Goal: Transaction & Acquisition: Purchase product/service

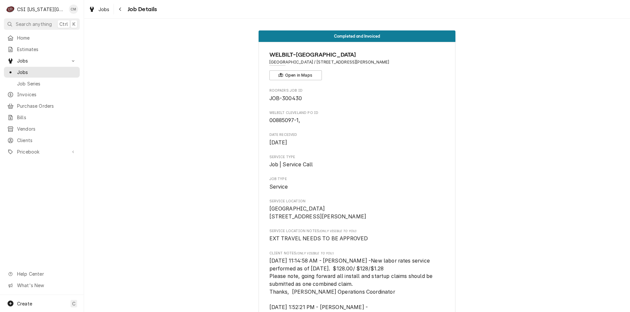
click at [28, 18] on div "C CSI Kansas City CM" at bounding box center [42, 9] width 84 height 18
click at [26, 21] on span "Search anything" at bounding box center [34, 24] width 36 height 7
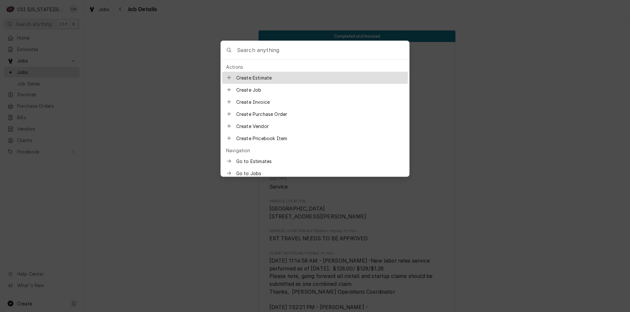
click at [264, 51] on input "Global Command Menu" at bounding box center [323, 50] width 172 height 18
click at [168, 51] on body "C CSI Kansas City CM Search anything Ctrl K Home Estimates Jobs Jobs Job Series…" at bounding box center [315, 156] width 630 height 312
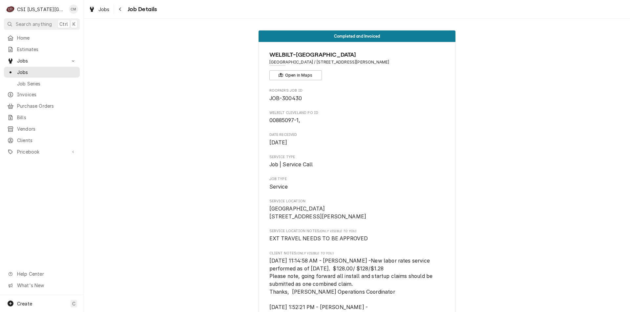
click at [46, 69] on span "Jobs" at bounding box center [46, 72] width 59 height 7
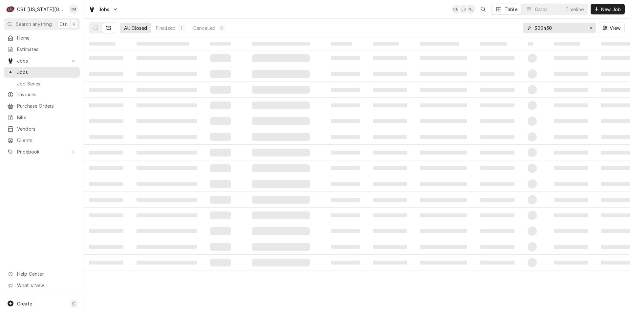
click at [560, 28] on input "300430" at bounding box center [558, 28] width 49 height 10
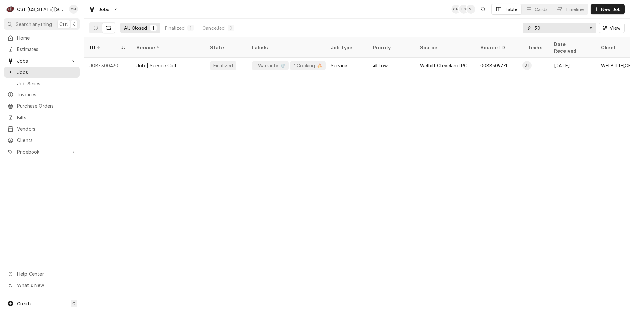
type input "3"
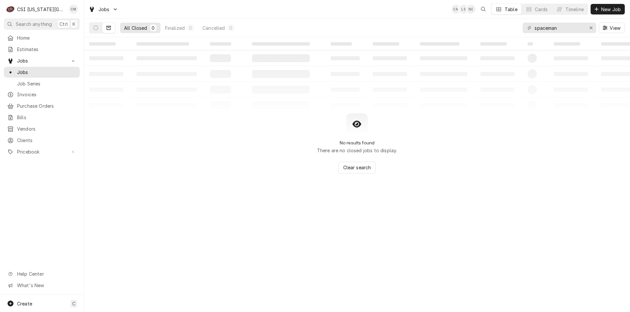
click at [99, 27] on button "Dynamic Content Wrapper" at bounding box center [96, 28] width 12 height 10
click at [107, 26] on icon "Dynamic Content Wrapper" at bounding box center [108, 28] width 5 height 5
click at [98, 28] on button "Dynamic Content Wrapper" at bounding box center [96, 28] width 12 height 10
click at [547, 28] on input "spaceman" at bounding box center [558, 28] width 49 height 10
drag, startPoint x: 562, startPoint y: 27, endPoint x: 530, endPoint y: 27, distance: 31.8
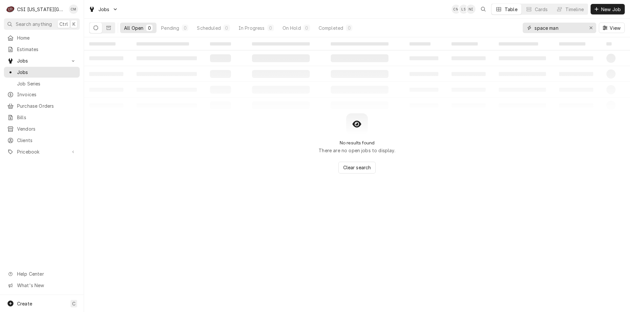
click at [530, 27] on div "space man" at bounding box center [558, 28] width 73 height 10
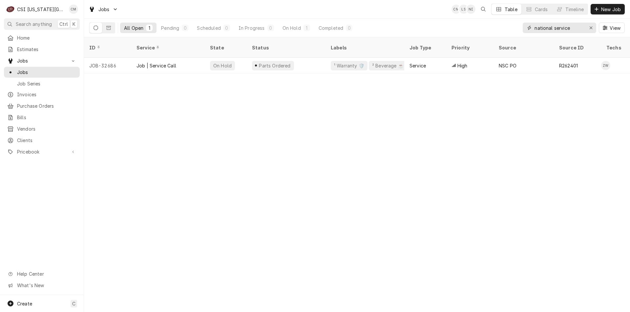
type input "national service"
click at [304, 58] on div "Parts Ordered" at bounding box center [286, 66] width 79 height 16
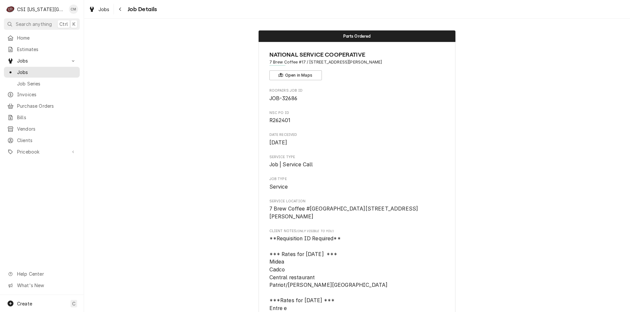
click at [45, 69] on span "Jobs" at bounding box center [46, 72] width 59 height 7
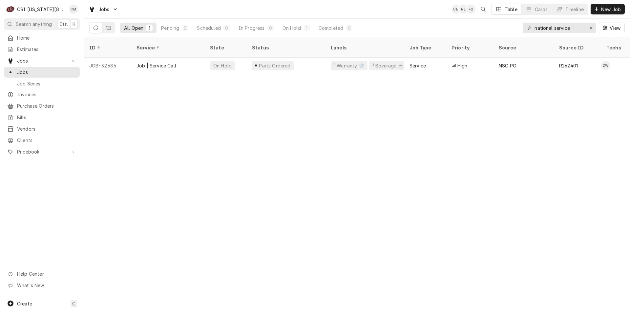
click at [305, 59] on div "Parts Ordered" at bounding box center [286, 66] width 79 height 16
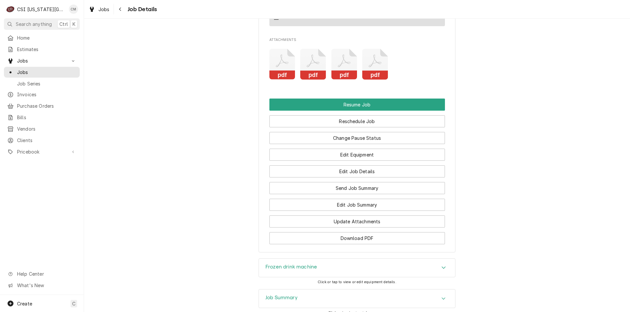
scroll to position [1299, 0]
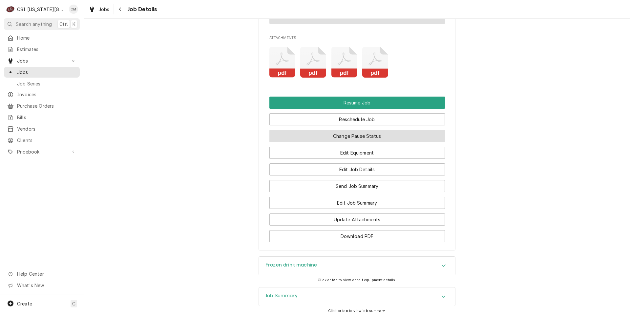
click at [384, 141] on button "Change Pause Status" at bounding box center [356, 136] width 175 height 12
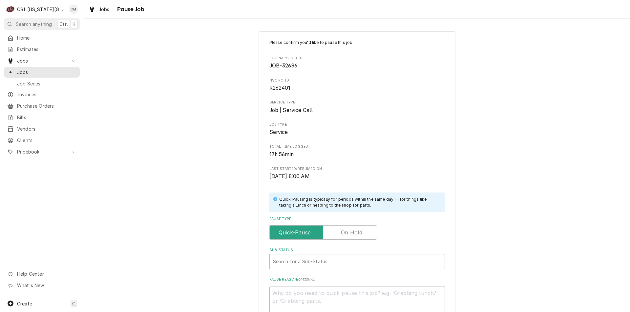
scroll to position [77, 0]
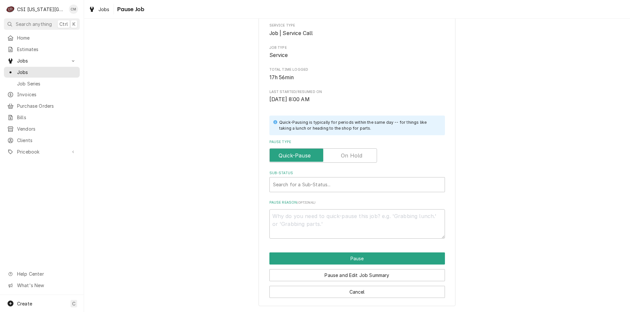
click at [349, 156] on label "Pause Type" at bounding box center [323, 156] width 108 height 14
click at [349, 156] on input "Pause Type" at bounding box center [323, 156] width 102 height 14
checkbox input "true"
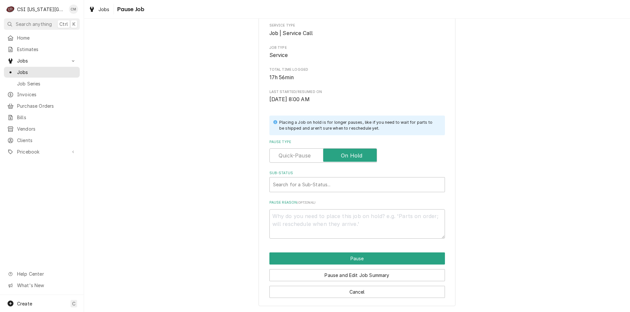
click at [289, 181] on div "Sub-Status" at bounding box center [357, 185] width 168 height 12
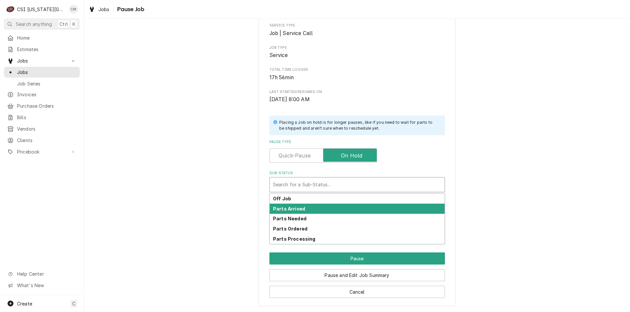
click at [294, 208] on strong "Parts Arrived" at bounding box center [289, 209] width 32 height 6
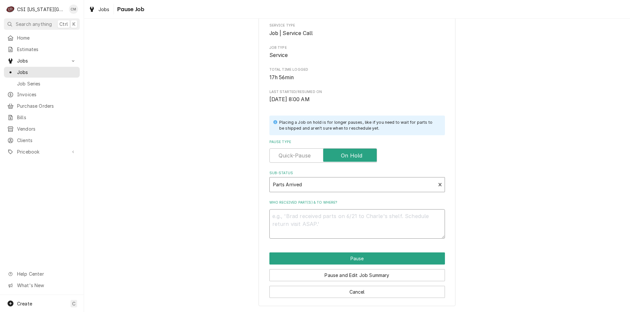
click at [290, 218] on textarea "Who received part(s) & to where?" at bounding box center [356, 225] width 175 height 30
type textarea "x"
type textarea "P"
type textarea "x"
type textarea "Pae"
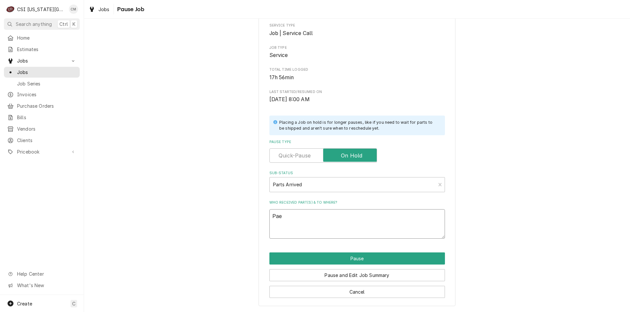
type textarea "x"
type textarea "Paer"
type textarea "x"
type textarea "Paert"
type textarea "x"
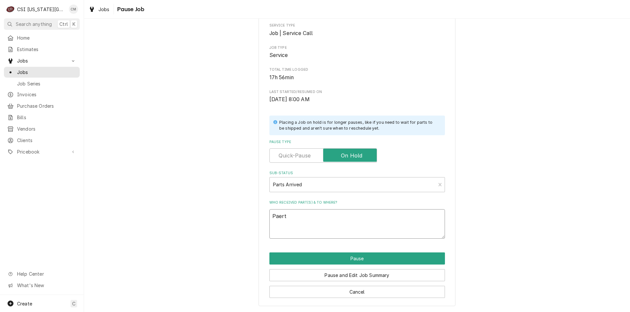
type textarea "Paer"
type textarea "x"
type textarea "Pae"
type textarea "x"
type textarea "Pa"
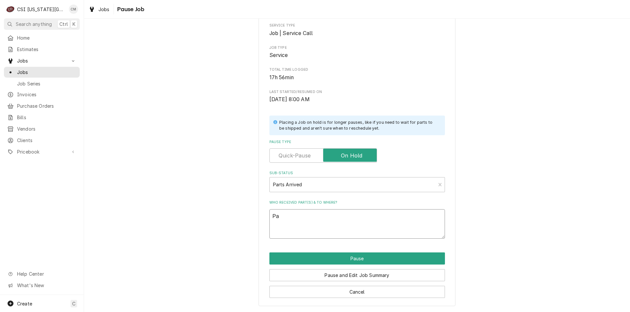
type textarea "x"
type textarea "Pat"
type textarea "x"
type textarea "Pa"
type textarea "x"
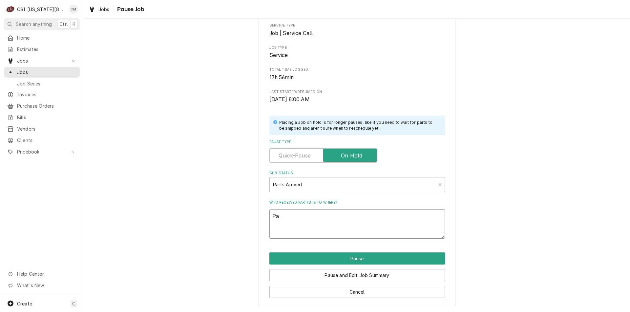
type textarea "Par"
type textarea "x"
type textarea "Part"
type textarea "x"
type textarea "Parts"
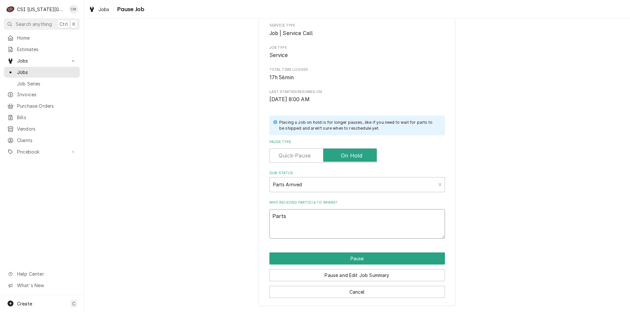
type textarea "x"
type textarea "Parts"
type textarea "x"
type textarea "Parts o"
type textarea "x"
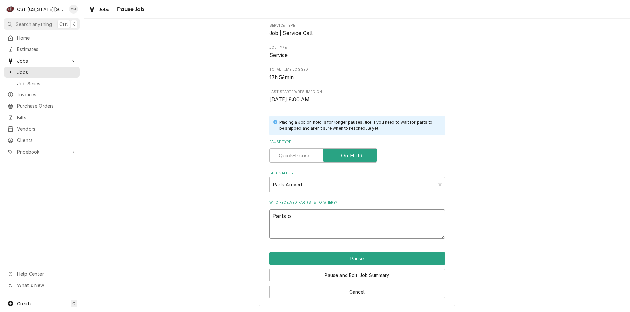
type textarea "Parts on"
type textarea "x"
type textarea "Parts on"
type textarea "x"
type textarea "Parts on w"
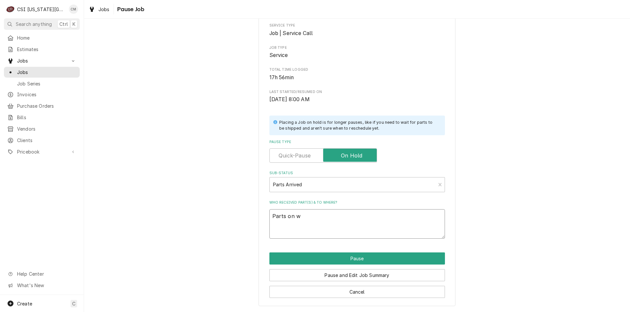
type textarea "x"
type textarea "Parts on wi"
type textarea "x"
type textarea "Parts on wil"
type textarea "x"
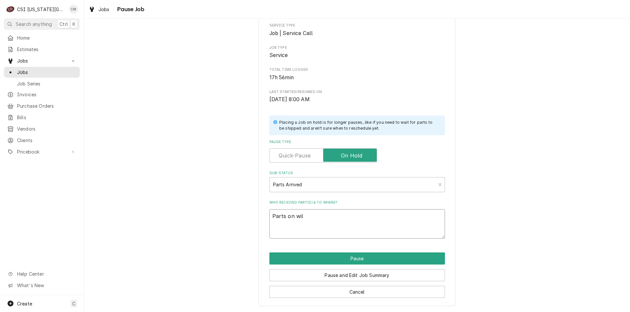
type textarea "Parts on wils"
type textarea "x"
type textarea "Parts on wilso"
type textarea "x"
type textarea "Parts on wilson"
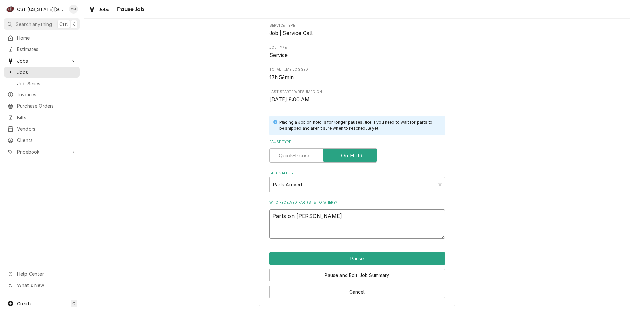
type textarea "x"
type textarea "Parts on wilsons"
type textarea "x"
type textarea "Parts on wilsons"
type textarea "x"
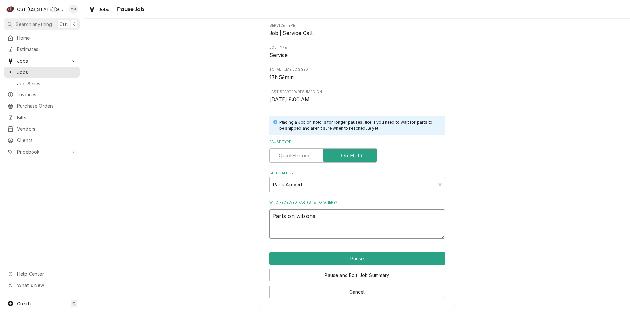
type textarea "Parts on wilsons s"
type textarea "x"
type textarea "Parts on wilsons sh"
type textarea "x"
type textarea "Parts on wilsons she"
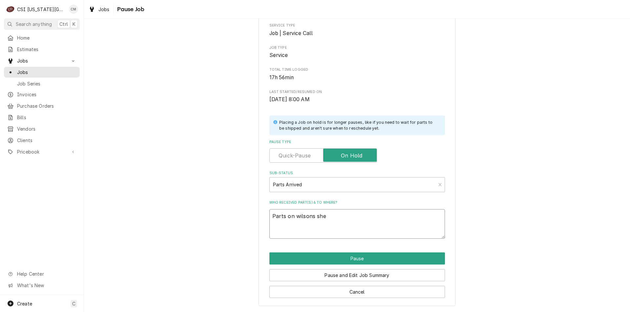
type textarea "x"
type textarea "Parts on wilsons shel"
type textarea "x"
type textarea "Parts on wilsons shelf"
click at [310, 215] on textarea "Parts on wilsons shelf" at bounding box center [356, 225] width 175 height 30
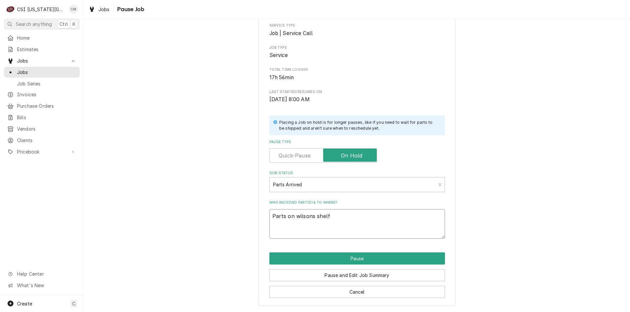
click at [309, 217] on textarea "Parts on wilsons shelf" at bounding box center [356, 225] width 175 height 30
type textarea "x"
type textarea "Parts on wilson's shelf"
click at [355, 258] on button "Pause" at bounding box center [356, 259] width 175 height 12
type textarea "x"
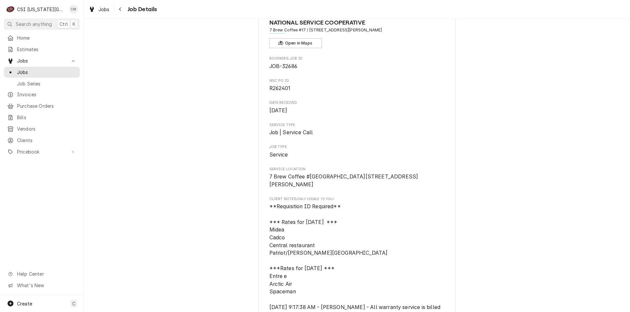
scroll to position [66, 0]
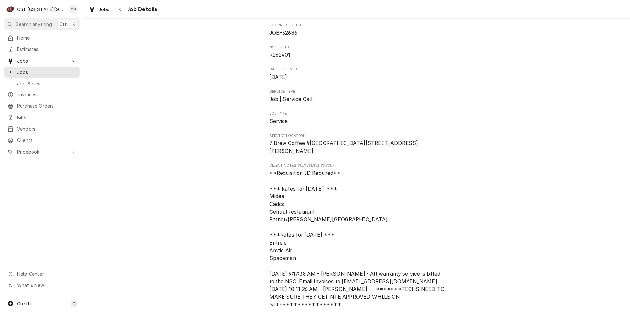
click at [36, 69] on span "Jobs" at bounding box center [46, 72] width 59 height 7
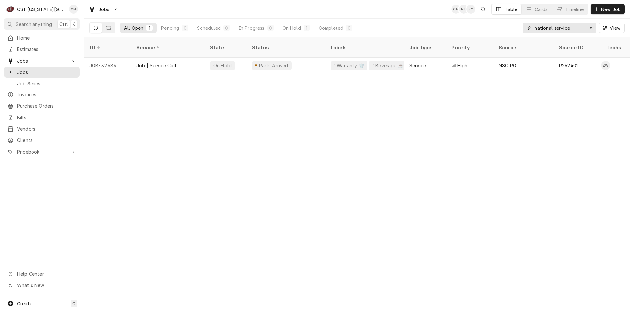
click at [590, 25] on div "Erase input" at bounding box center [590, 28] width 7 height 7
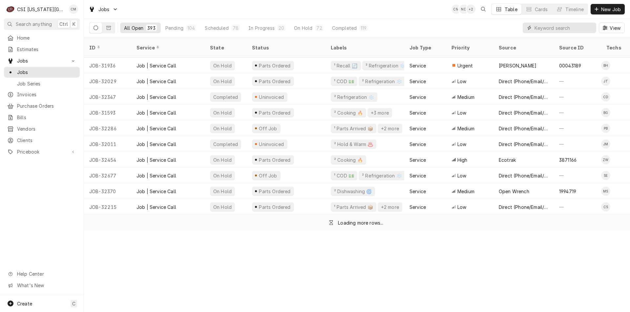
click at [543, 27] on input "Dynamic Content Wrapper" at bounding box center [563, 28] width 58 height 10
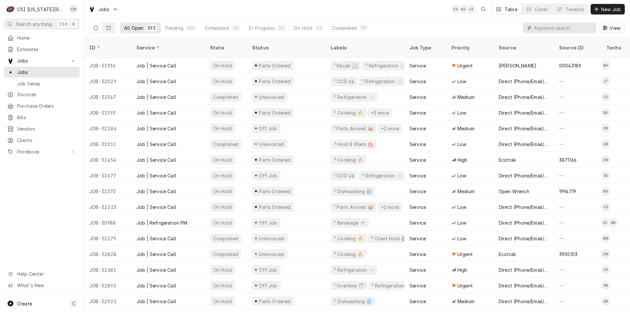
click at [552, 30] on input "Dynamic Content Wrapper" at bounding box center [563, 28] width 58 height 10
click at [553, 26] on input "Dynamic Content Wrapper" at bounding box center [563, 28] width 58 height 10
click at [546, 30] on input "Dynamic Content Wrapper" at bounding box center [563, 28] width 58 height 10
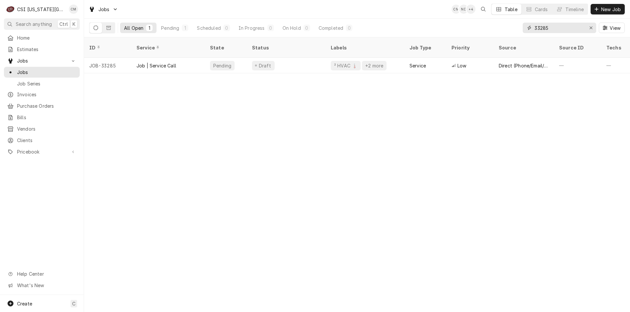
type input "33285"
click at [300, 58] on div "Draft" at bounding box center [286, 66] width 79 height 16
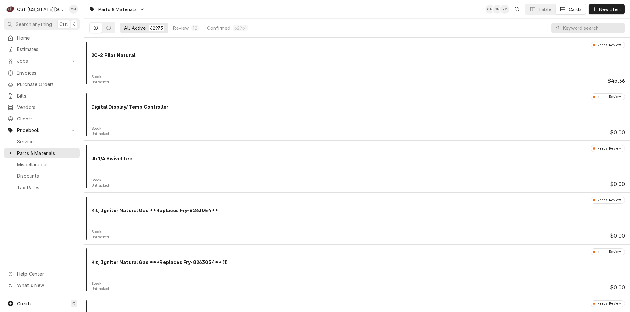
click at [29, 150] on span "Parts & Materials" at bounding box center [46, 153] width 59 height 7
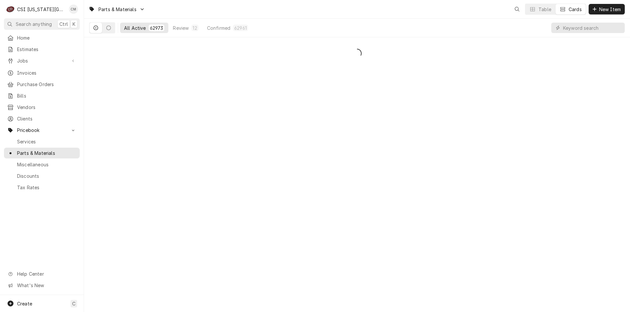
click at [517, 8] on icon "Open search" at bounding box center [516, 9] width 5 height 5
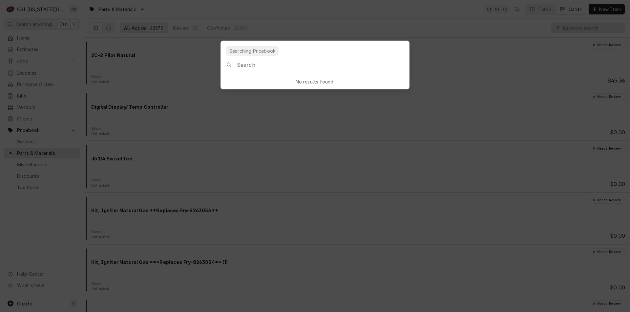
click at [309, 67] on input "Global Command Menu" at bounding box center [323, 65] width 172 height 18
click at [436, 68] on body "C CSI Kansas City CM Search anything Ctrl K Home Estimates Jobs Jobs Job Series…" at bounding box center [315, 156] width 630 height 312
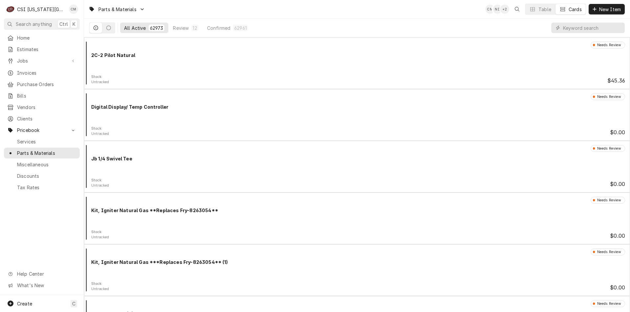
click at [538, 8] on div "Table" at bounding box center [544, 9] width 13 height 7
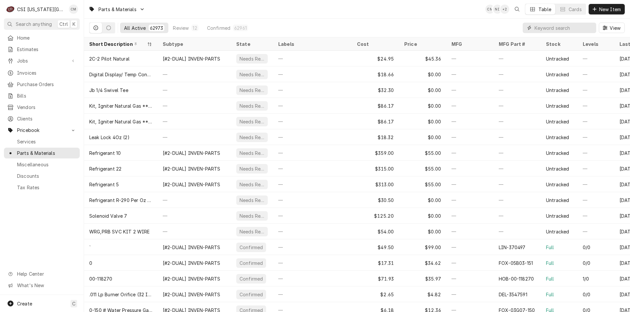
click at [547, 27] on input "Dynamic Content Wrapper" at bounding box center [563, 28] width 58 height 10
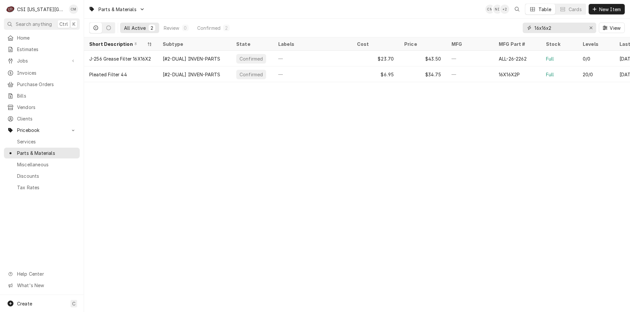
type input "16x16x2"
click at [492, 70] on div "—" at bounding box center [469, 75] width 47 height 16
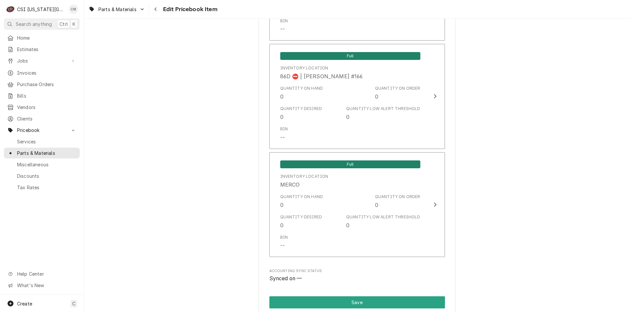
scroll to position [6612, 0]
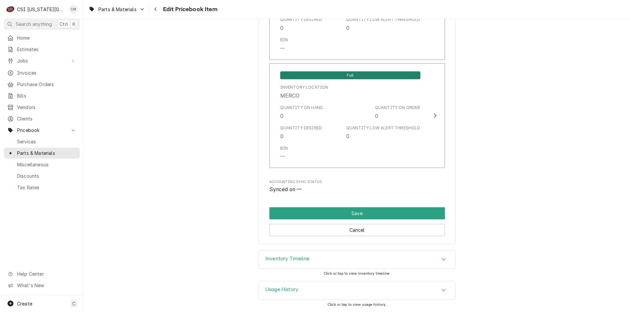
click at [379, 265] on div "Inventory Timeline" at bounding box center [357, 260] width 196 height 18
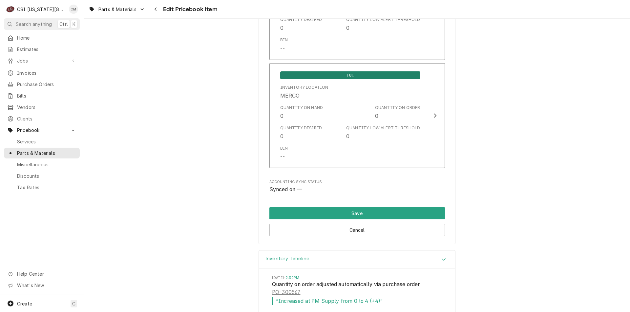
scroll to position [6801, 0]
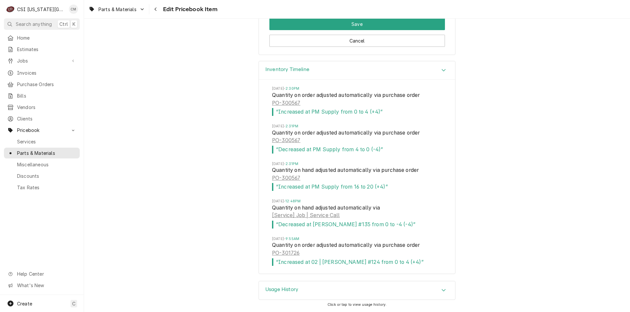
type textarea "x"
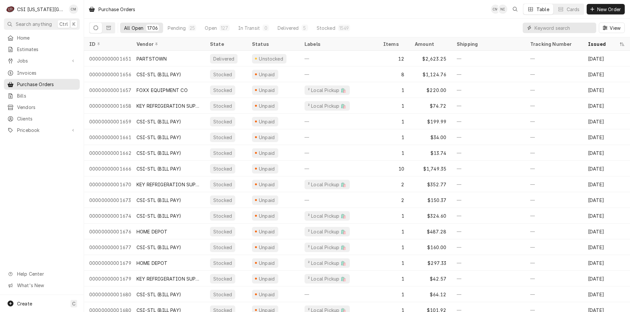
click at [568, 27] on input "Dynamic Content Wrapper" at bounding box center [563, 28] width 58 height 10
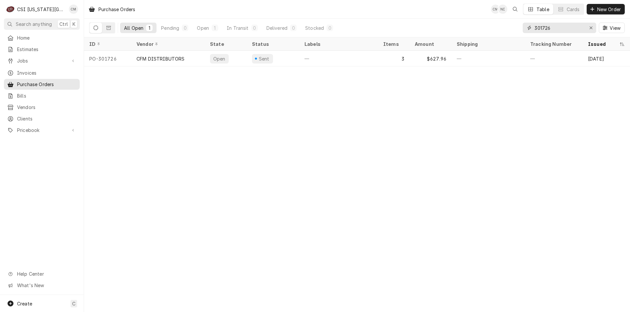
type input "301726"
click at [316, 57] on div "—" at bounding box center [338, 59] width 79 height 16
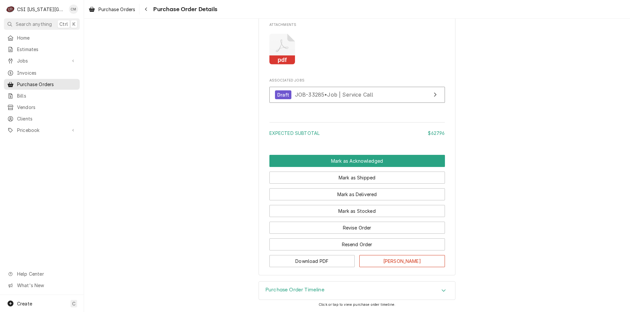
scroll to position [793, 0]
click at [383, 230] on button "Revise Order" at bounding box center [356, 228] width 175 height 12
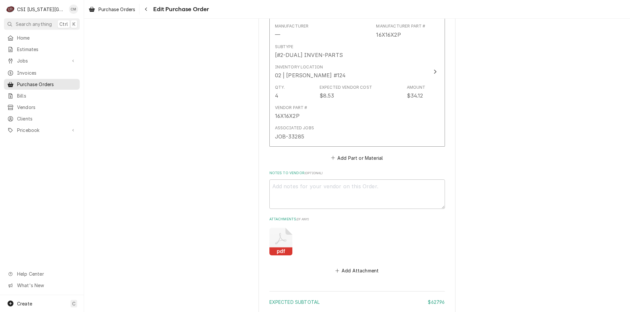
scroll to position [625, 0]
click at [342, 191] on textarea "Notes to Vendor ( optional )" at bounding box center [356, 192] width 175 height 30
type textarea "x"
type textarea "w"
type textarea "x"
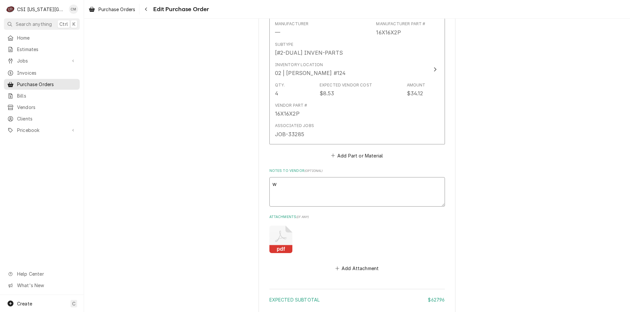
type textarea "wa"
type textarea "x"
type textarea "wai"
type textarea "x"
type textarea "wait"
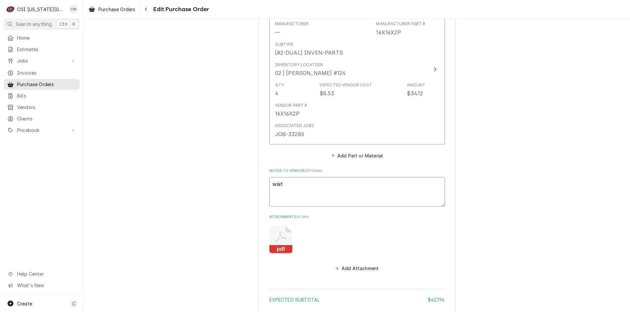
type textarea "x"
type textarea "waiti"
type textarea "x"
type textarea "waitin"
type textarea "x"
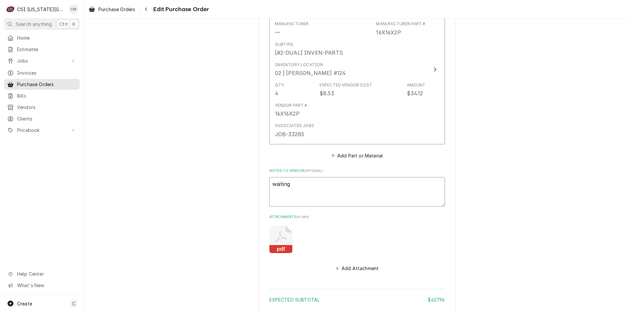
type textarea "waiting"
type textarea "x"
type textarea "waiting f"
type textarea "x"
type textarea "waiting fo"
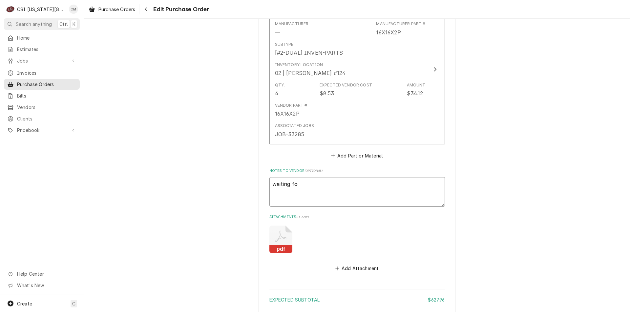
type textarea "x"
type textarea "waiting for"
type textarea "x"
type textarea "waiting for"
type textarea "x"
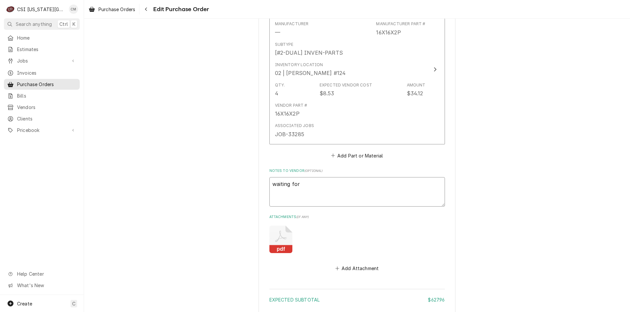
type textarea "waiting for a"
type textarea "x"
type textarea "waiting for ac"
type textarea "x"
type textarea "waiting for a"
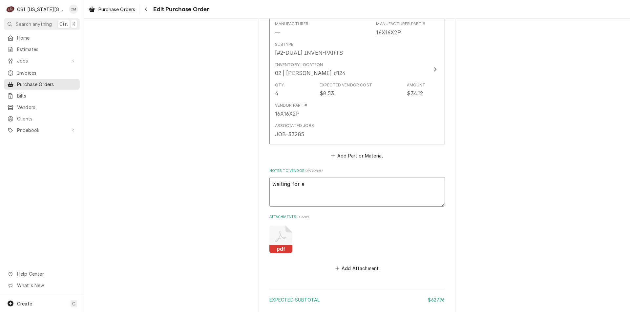
type textarea "x"
type textarea "waiting for"
type textarea "x"
type textarea "waiting for e"
type textarea "x"
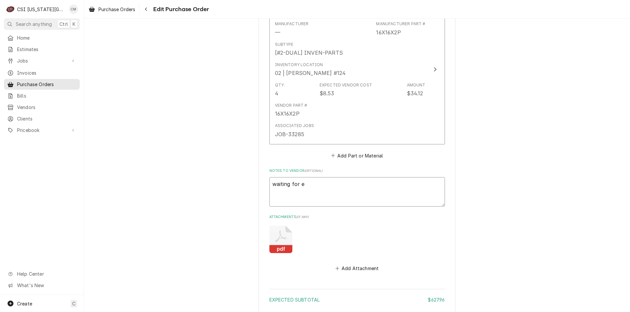
type textarea "waiting for ec"
type textarea "x"
type textarea "waiting for eco"
type textarea "x"
type textarea "waiting for econ"
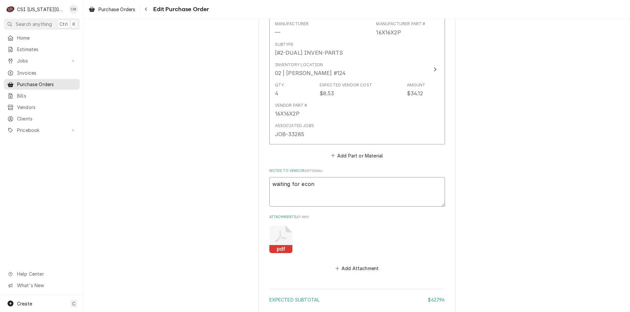
type textarea "x"
type textarea "waiting for econo"
type textarea "x"
type textarea "waiting for econom"
type textarea "x"
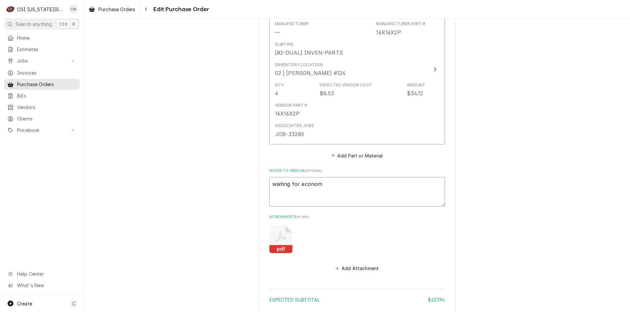
type textarea "waiting for economi"
type textarea "x"
type textarea "waiting for economiz"
type textarea "x"
type textarea "waiting for economizo"
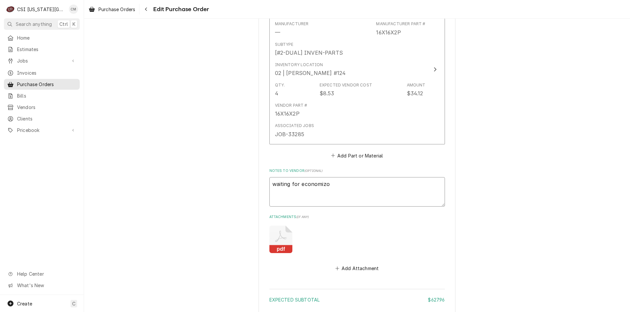
type textarea "x"
type textarea "waiting for economizor"
type textarea "x"
type textarea "waiting for economizo"
type textarea "x"
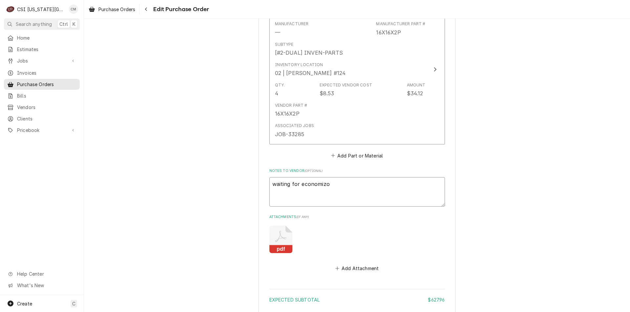
type textarea "waiting for economiz"
type textarea "x"
type textarea "waiting for economize"
type textarea "x"
type textarea "waiting for economizer"
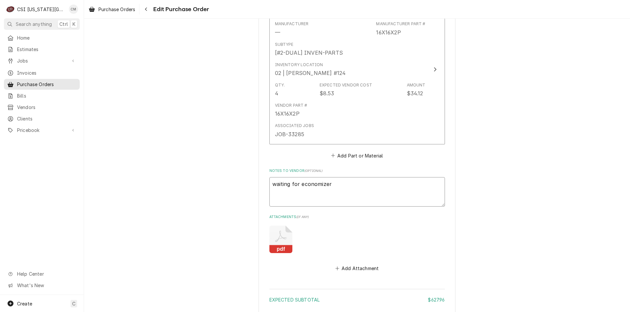
type textarea "x"
type textarea "waiting for economizer,"
type textarea "x"
type textarea "waiting for economizer,"
type textarea "x"
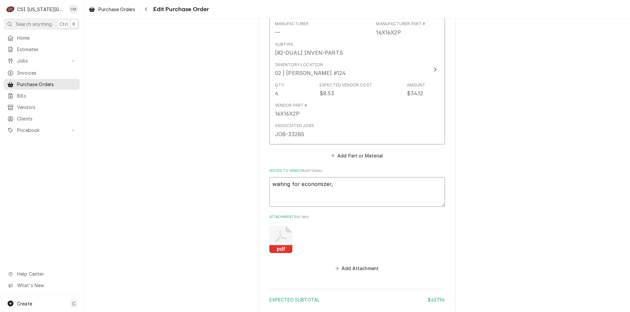
type textarea "waiting for economizer, a"
type textarea "x"
type textarea "waiting for economizer, an"
type textarea "x"
type textarea "waiting for economizer, and"
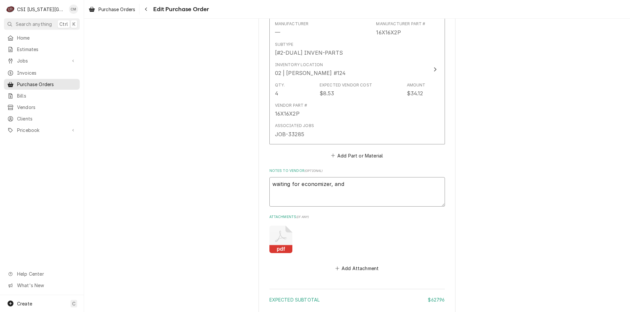
type textarea "x"
type textarea "waiting for economizer, and"
type textarea "x"
type textarea "waiting for economizer, and r"
type textarea "x"
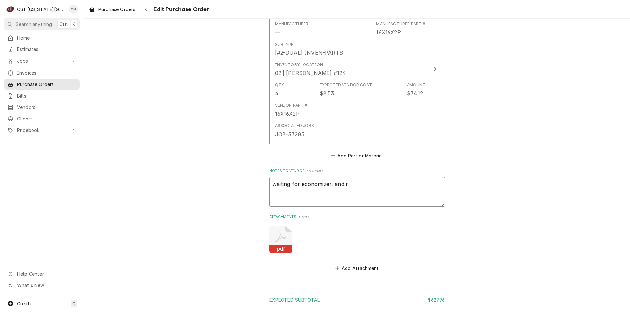
type textarea "waiting for economizer, and re"
type textarea "x"
type textarea "waiting for economizer, and rel"
type textarea "x"
type textarea "waiting for economizer, and rela"
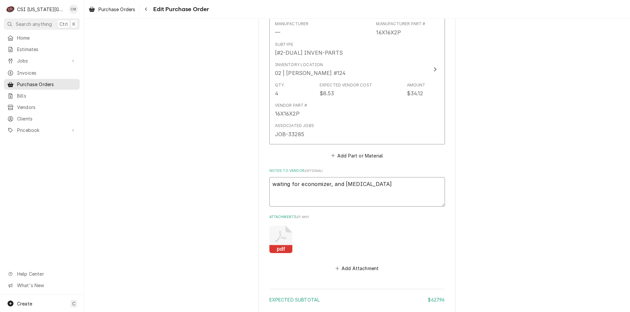
type textarea "x"
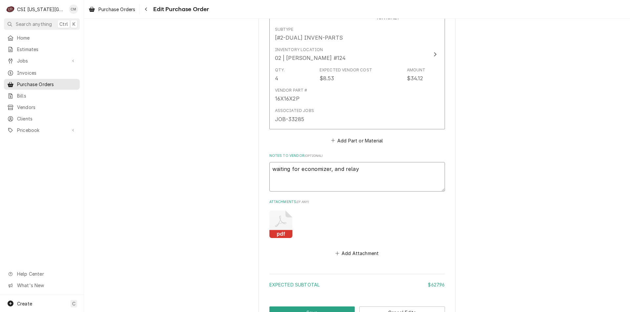
scroll to position [670, 0]
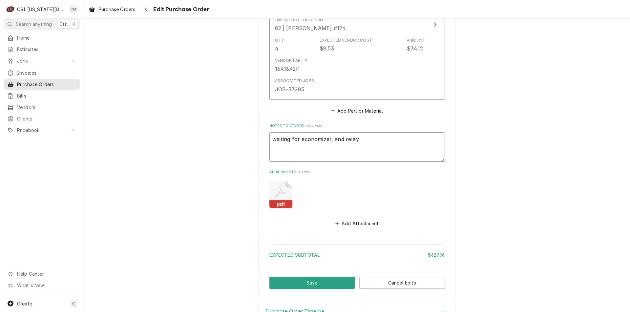
type textarea "waiting for economizer, and relay"
click at [324, 282] on button "Save" at bounding box center [312, 283] width 86 height 12
type textarea "x"
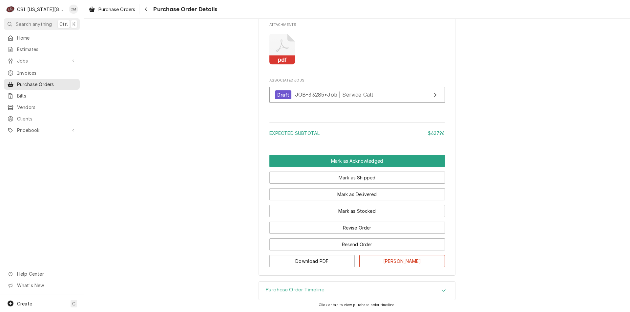
scroll to position [810, 0]
click at [368, 200] on button "Mark as Delivered" at bounding box center [356, 195] width 175 height 12
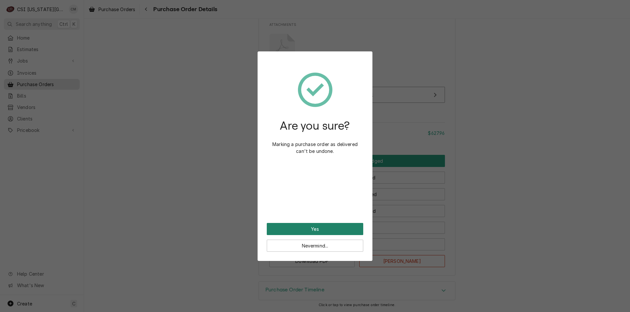
click at [322, 228] on button "Yes" at bounding box center [315, 229] width 96 height 12
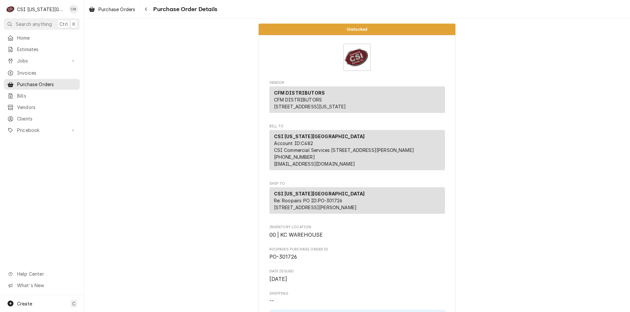
click at [45, 81] on span "Purchase Orders" at bounding box center [46, 84] width 59 height 7
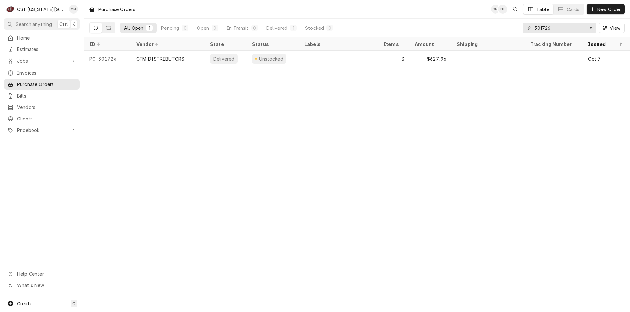
click at [310, 59] on div "—" at bounding box center [338, 59] width 79 height 16
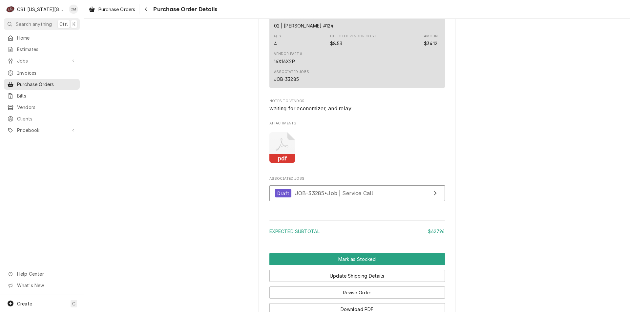
scroll to position [845, 0]
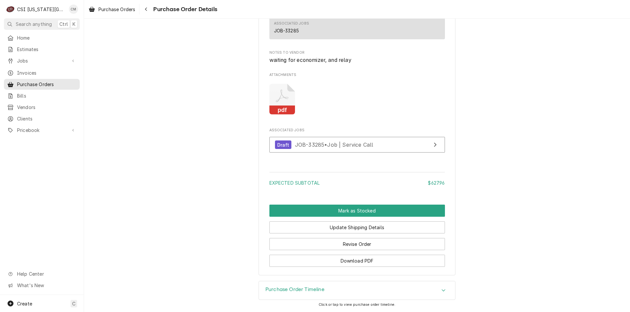
click at [24, 81] on span "Purchase Orders" at bounding box center [46, 84] width 59 height 7
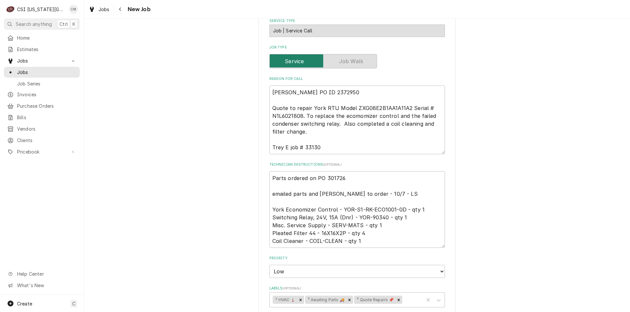
scroll to position [404, 0]
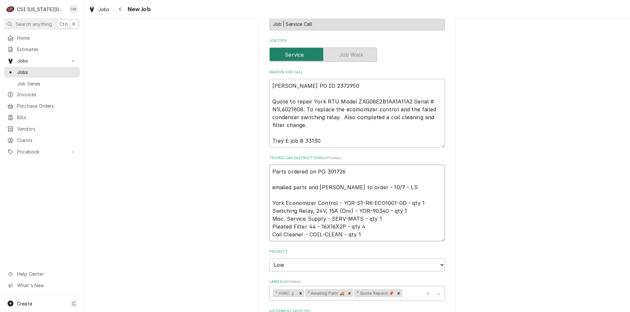
click at [270, 170] on textarea "Parts ordered on PO 301726 emailed parts and lindy to order - 10/7 - LS York Ec…" at bounding box center [356, 203] width 175 height 77
type textarea "x"
type textarea "Parts ordered on PO 301726 emailed parts and lindy to order - 10/7 - LS York Ec…"
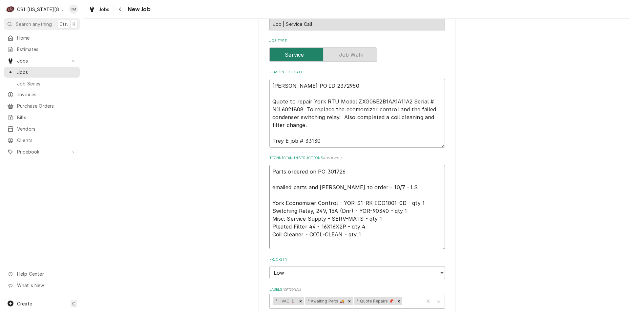
type textarea "x"
type textarea "Parts ordered on PO 301726 emailed parts and lindy to order - 10/7 - LS York Ec…"
click at [272, 174] on textarea "Parts ordered on PO 301726 emailed parts and lindy to order - 10/7 - LS York Ec…" at bounding box center [356, 211] width 175 height 92
type textarea "x"
type textarea "f Parts ordered on PO 301726 emailed parts and lindy to order - 10/7 - LS York …"
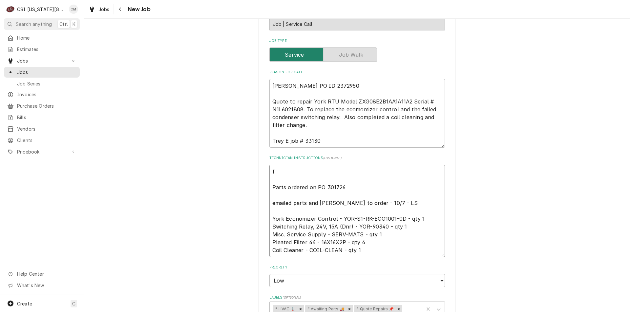
type textarea "x"
type textarea "fi Parts ordered on PO 301726 emailed parts and lindy to order - 10/7 - LS York…"
type textarea "x"
type textarea "fil Parts ordered on PO 301726 emailed parts and lindy to order - 10/7 - LS Yor…"
type textarea "x"
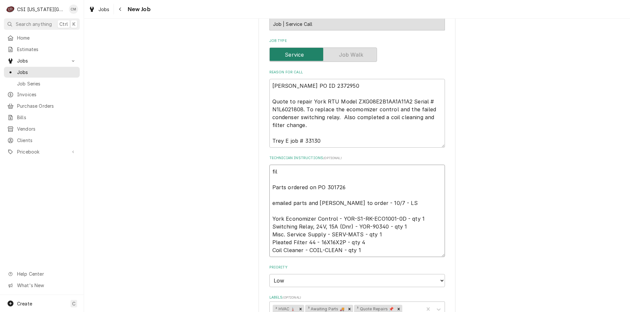
type textarea "filt Parts ordered on PO 301726 emailed parts and lindy to order - 10/7 - LS Yo…"
type textarea "x"
type textarea "filte Parts ordered on PO 301726 emailed parts and lindy to order - 10/7 - LS Y…"
type textarea "x"
type textarea "filter Parts ordered on PO 301726 emailed parts and lindy to order - 10/7 - LS …"
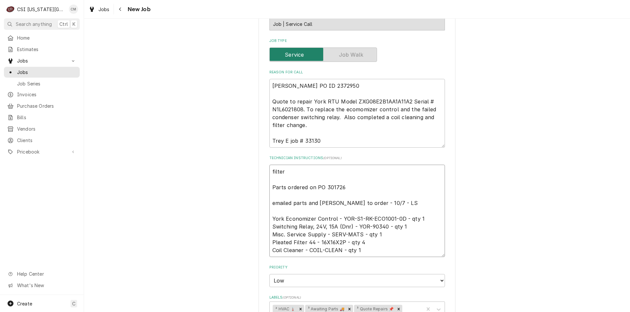
type textarea "x"
type textarea "filters Parts ordered on PO 301726 emailed parts and lindy to order - 10/7 - LS…"
type textarea "x"
type textarea "filters Parts ordered on PO 301726 emailed parts and lindy to order - 10/7 - LS…"
type textarea "x"
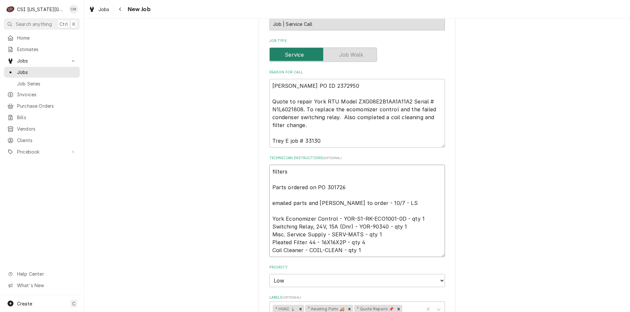
type textarea "filters o Parts ordered on PO 301726 emailed parts and lindy to order - 10/7 - …"
type textarea "x"
type textarea "filters on Parts ordered on PO 301726 emailed parts and lindy to order - 10/7 -…"
type textarea "x"
type textarea "filters on Parts ordered on PO 301726 emailed parts and lindy to order - 10/7 -…"
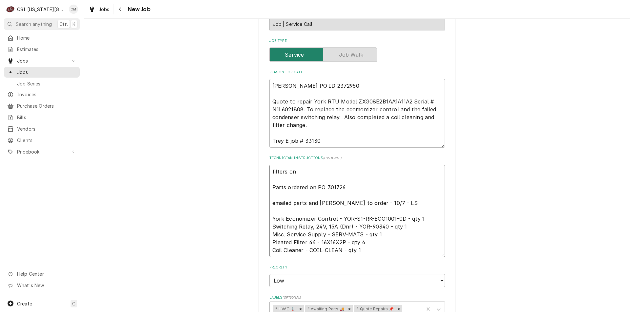
type textarea "x"
type textarea "filters on t Parts ordered on PO 301726 emailed parts and lindy to order - 10/7…"
type textarea "x"
type textarea "filters on tr Parts ordered on PO 301726 emailed parts and lindy to order - 10/…"
type textarea "x"
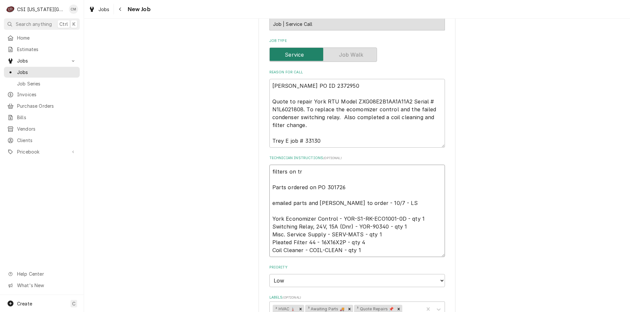
type textarea "filters on tre Parts ordered on PO 301726 emailed parts and lindy to order - 10…"
type textarea "x"
type textarea "filters on trey Parts ordered on PO 301726 emailed parts and lindy to order - 1…"
type textarea "x"
type textarea "filters on trey' Parts ordered on PO 301726 emailed parts and lindy to order - …"
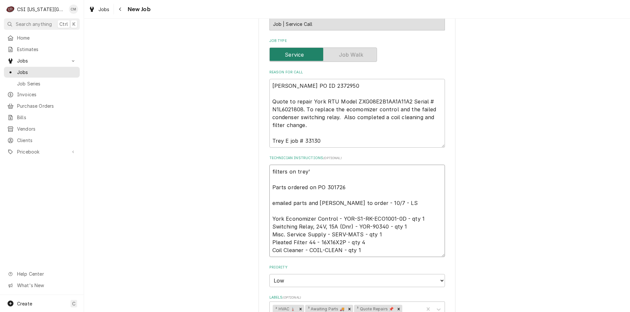
type textarea "x"
type textarea "filters on trey's Parts ordered on PO 301726 emailed parts and lindy to order -…"
type textarea "x"
type textarea "filters on trey's Parts ordered on PO 301726 emailed parts and lindy to order -…"
type textarea "x"
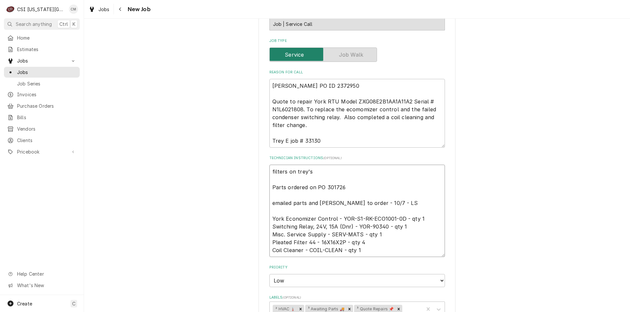
type textarea "filters on trey's s Parts ordered on PO 301726 emailed parts and lindy to order…"
type textarea "x"
type textarea "filters on trey's sh Parts ordered on PO 301726 emailed parts and lindy to orde…"
type textarea "x"
type textarea "filters on trey's she Parts ordered on PO 301726 emailed parts and lindy to ord…"
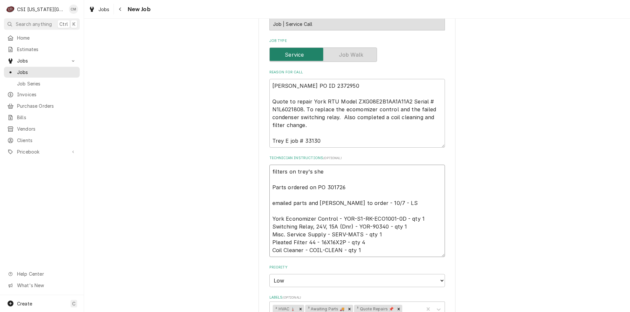
type textarea "x"
type textarea "filters on trey's shel Parts ordered on PO 301726 emailed parts and lindy to or…"
type textarea "x"
type textarea "filters on trey's shelf Parts ordered on PO 301726 emailed parts and lindy to o…"
type textarea "x"
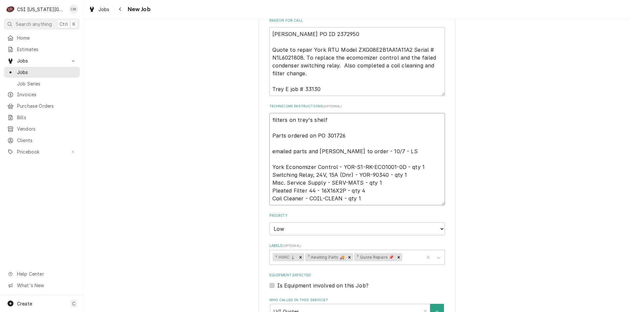
scroll to position [671, 0]
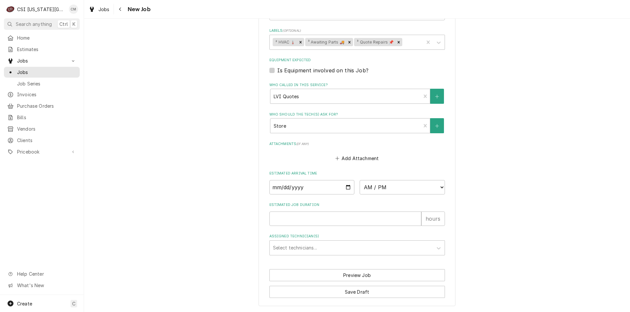
type textarea "filters on trey's shelf Parts ordered on PO 301726 emailed parts and lindy to o…"
click at [346, 289] on button "Save Draft" at bounding box center [356, 292] width 175 height 12
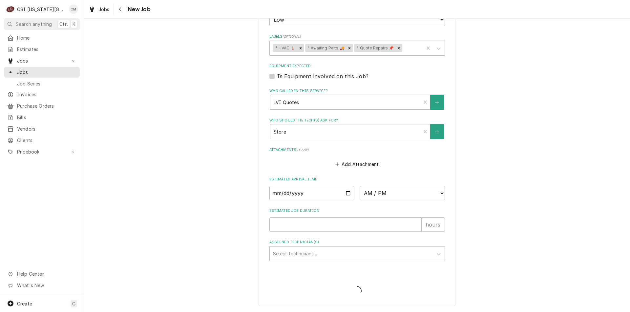
type textarea "x"
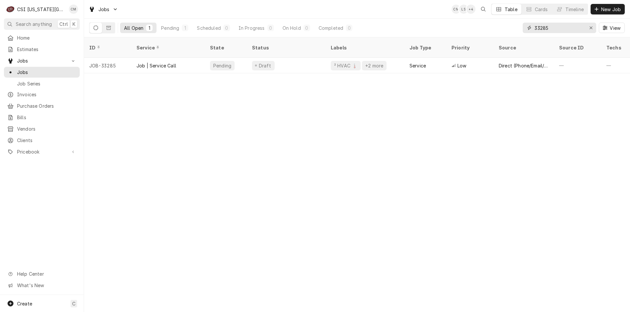
drag, startPoint x: 565, startPoint y: 28, endPoint x: 529, endPoint y: 28, distance: 36.1
click at [529, 28] on div "33285" at bounding box center [558, 28] width 73 height 10
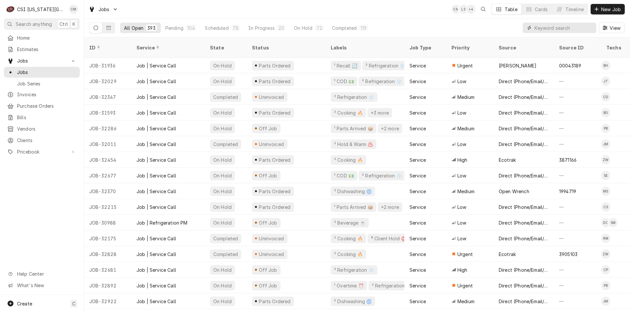
click at [557, 28] on input "Dynamic Content Wrapper" at bounding box center [563, 28] width 58 height 10
click at [568, 26] on input "Dynamic Content Wrapper" at bounding box center [563, 28] width 58 height 10
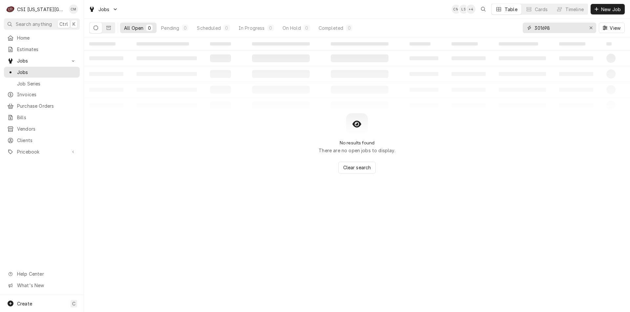
drag, startPoint x: 556, startPoint y: 28, endPoint x: 514, endPoint y: 27, distance: 42.6
click at [514, 27] on div "All Open 0 Pending 0 Scheduled 0 In Progress 0 On Hold 0 Completed 0 301698 View" at bounding box center [356, 28] width 535 height 18
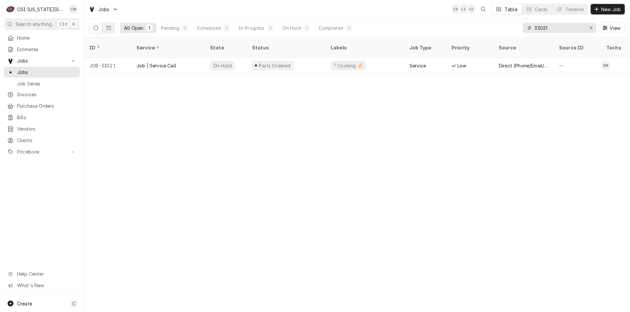
type input "33021"
click at [312, 59] on div "Parts Ordered" at bounding box center [286, 66] width 79 height 16
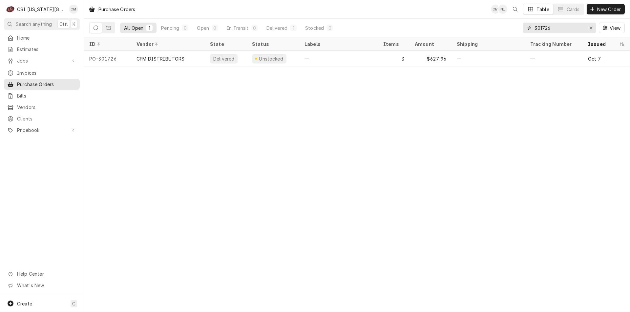
drag, startPoint x: 573, startPoint y: 29, endPoint x: 527, endPoint y: 23, distance: 46.6
click at [527, 23] on div "301726" at bounding box center [558, 28] width 73 height 10
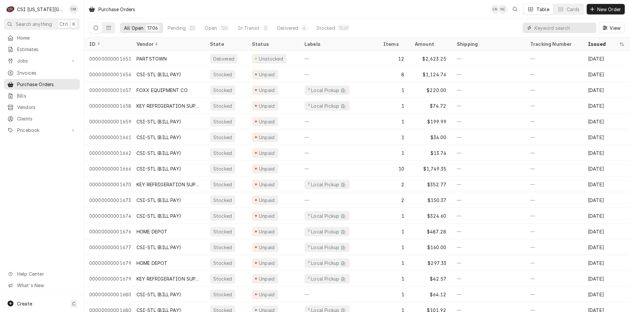
click at [544, 28] on input "Dynamic Content Wrapper" at bounding box center [563, 28] width 58 height 10
click at [550, 30] on input "Dynamic Content Wrapper" at bounding box center [563, 28] width 58 height 10
click at [552, 28] on input "Dynamic Content Wrapper" at bounding box center [563, 28] width 58 height 10
click at [550, 27] on input "Dynamic Content Wrapper" at bounding box center [563, 28] width 58 height 10
click at [553, 27] on input "Dynamic Content Wrapper" at bounding box center [563, 28] width 58 height 10
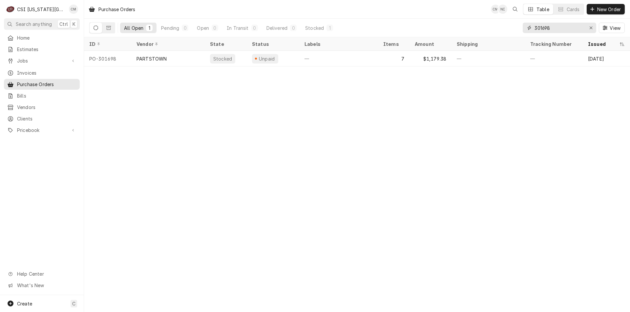
type input "301698"
click at [289, 57] on div "Unpaid" at bounding box center [273, 59] width 52 height 16
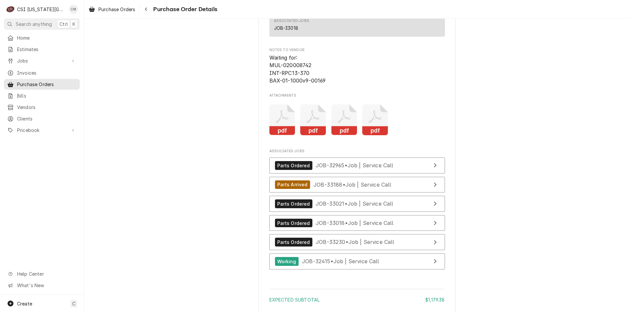
scroll to position [1377, 0]
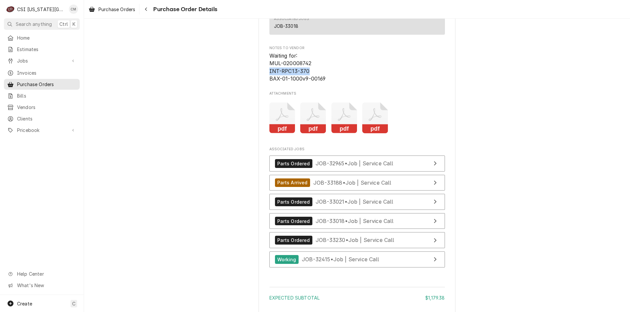
drag, startPoint x: 267, startPoint y: 91, endPoint x: 305, endPoint y: 92, distance: 38.4
click at [305, 82] on span "Waiting for: MUL-020008742 INT-RPC13-370 BAX-01-1000v9-00169" at bounding box center [297, 68] width 56 height 30
copy span "INT-RPC13-370"
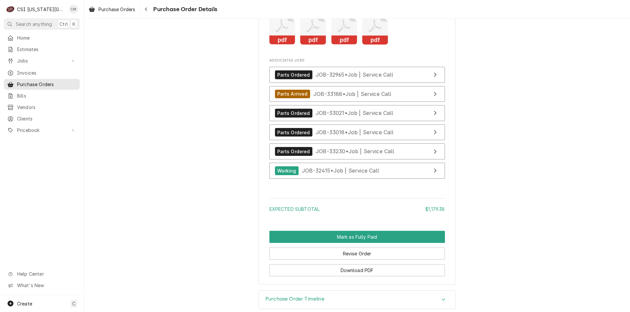
scroll to position [1476, 0]
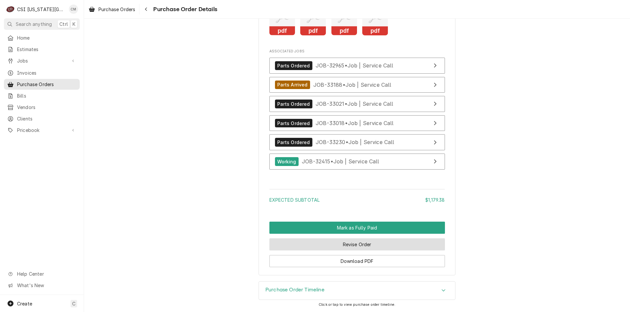
click at [370, 251] on button "Revise Order" at bounding box center [356, 245] width 175 height 12
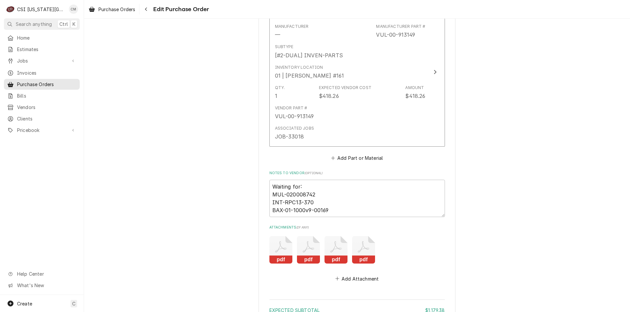
scroll to position [1252, 0]
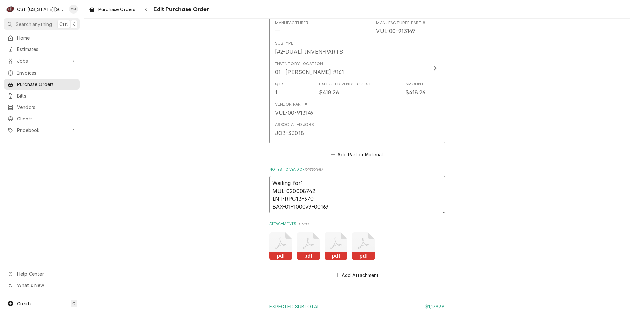
drag, startPoint x: 318, startPoint y: 191, endPoint x: 270, endPoint y: 190, distance: 48.5
click at [270, 190] on textarea "Waiting for: MUL-020008742 INT-RPC13-370 BAX-01-1000v9-00169" at bounding box center [356, 194] width 175 height 37
type textarea "x"
type textarea "Waiting for: INT-RPC13-370 BAX-01-1000v9-00169"
drag, startPoint x: 330, startPoint y: 209, endPoint x: 264, endPoint y: 209, distance: 66.2
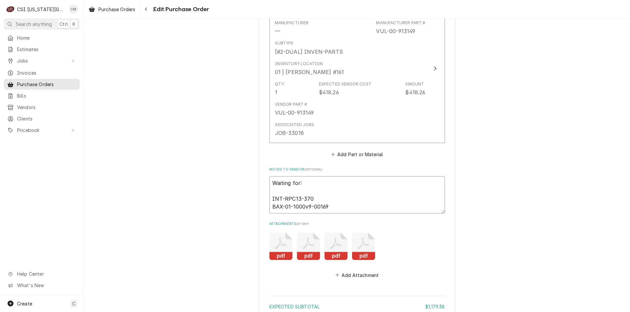
type textarea "x"
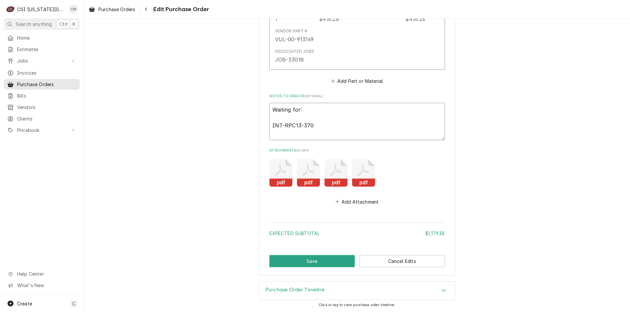
type textarea "Waiting for: INT-RPC13-370"
click at [334, 262] on button "Save" at bounding box center [312, 261] width 86 height 12
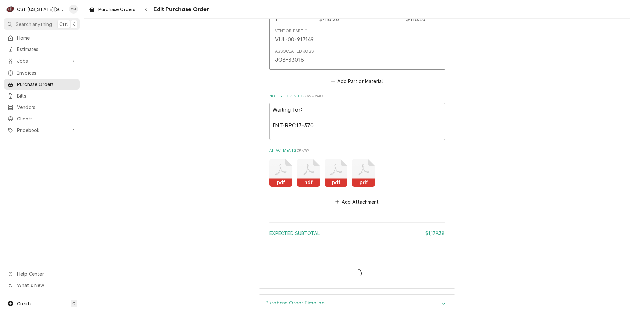
type textarea "x"
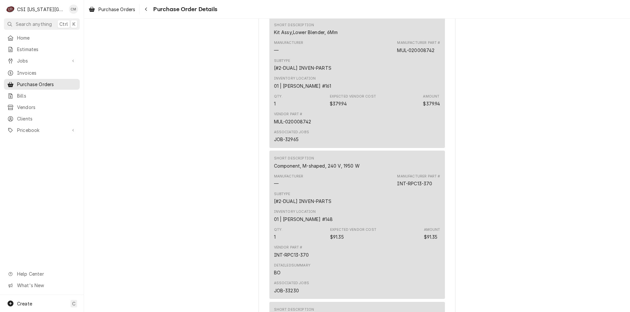
scroll to position [695, 0]
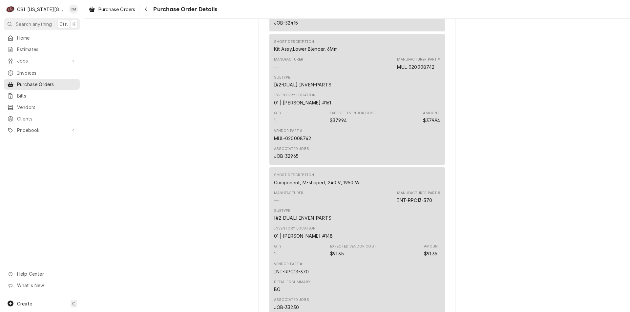
click at [37, 85] on span "Purchase Orders" at bounding box center [46, 84] width 59 height 7
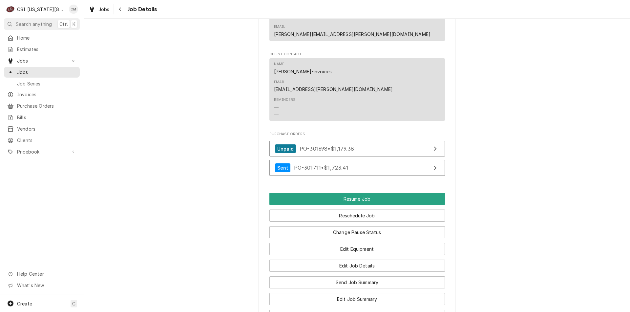
scroll to position [960, 0]
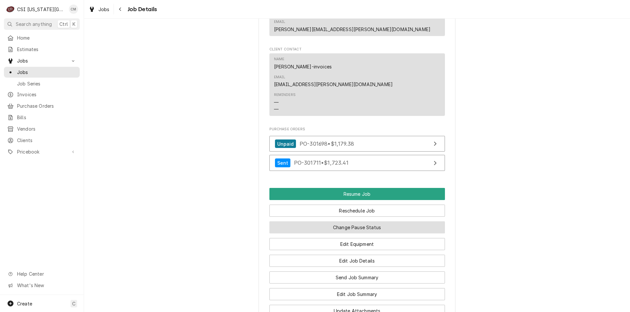
click at [389, 222] on button "Change Pause Status" at bounding box center [356, 228] width 175 height 12
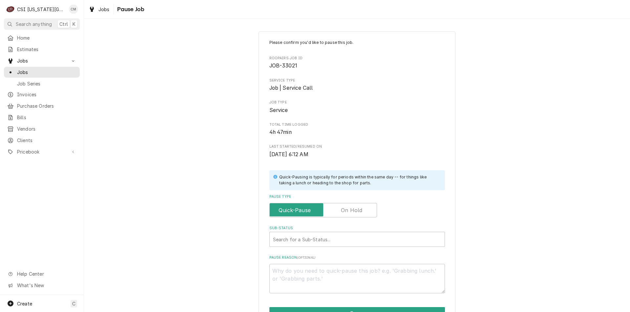
click at [350, 213] on label "Pause Type" at bounding box center [323, 210] width 108 height 14
click at [350, 213] on input "Pause Type" at bounding box center [323, 210] width 102 height 14
checkbox input "true"
type textarea "x"
click at [280, 209] on label "Pause Type" at bounding box center [323, 210] width 108 height 14
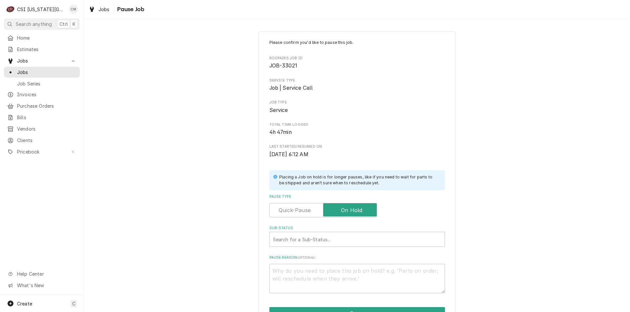
click at [280, 209] on input "Pause Type" at bounding box center [323, 210] width 102 height 14
checkbox input "false"
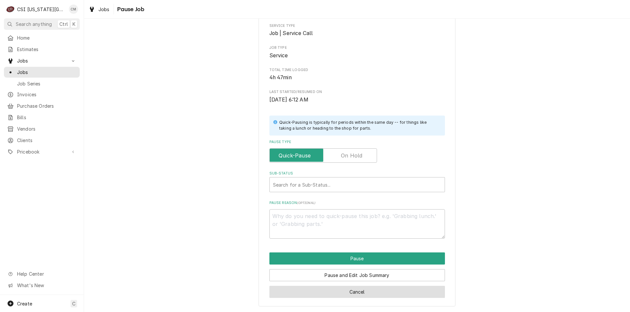
click at [368, 292] on button "Cancel" at bounding box center [356, 292] width 175 height 12
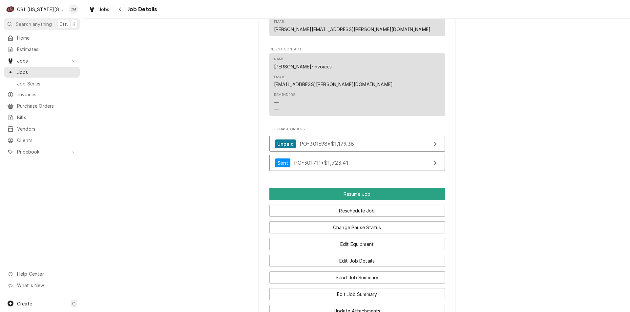
scroll to position [927, 0]
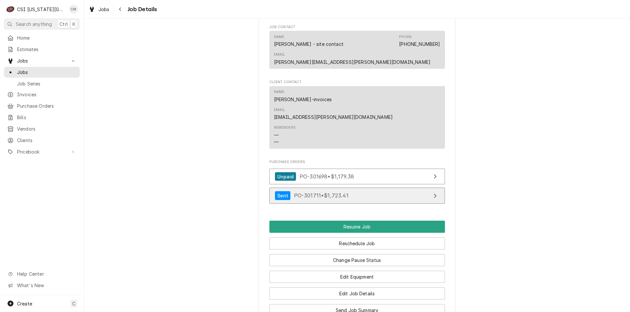
click at [313, 192] on span "PO-301711 • $1,723.41" at bounding box center [321, 195] width 54 height 7
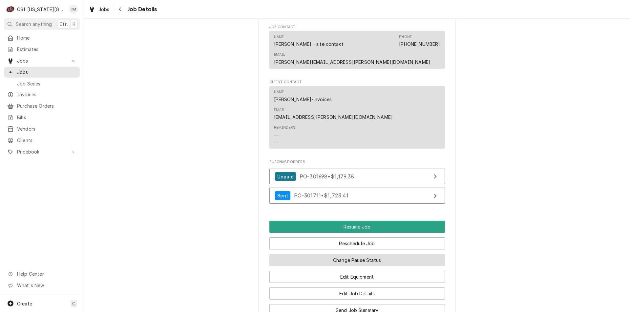
click at [358, 254] on button "Change Pause Status" at bounding box center [356, 260] width 175 height 12
type textarea "x"
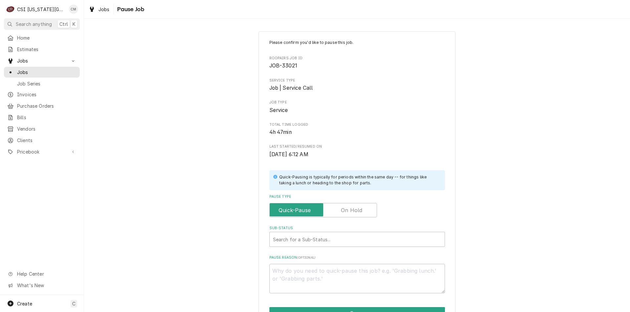
click at [343, 208] on label "Pause Type" at bounding box center [323, 210] width 108 height 14
click at [343, 208] on input "Pause Type" at bounding box center [323, 210] width 102 height 14
checkbox input "true"
click at [327, 240] on div "Sub-Status" at bounding box center [357, 240] width 168 height 12
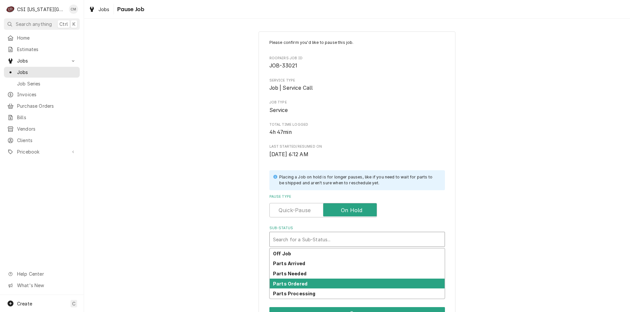
click at [292, 285] on strong "Parts Ordered" at bounding box center [290, 284] width 34 height 6
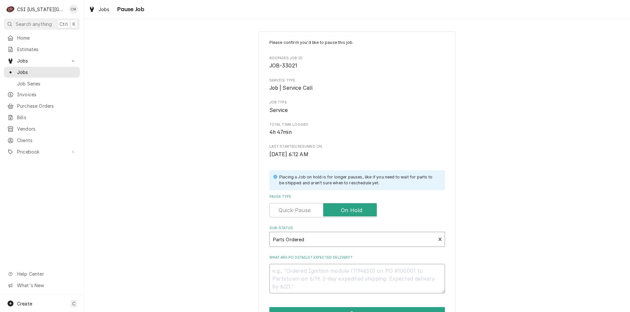
click at [297, 271] on textarea "What are PO details? Expected delivery?" at bounding box center [356, 279] width 175 height 30
type textarea "x"
type textarea "p"
type textarea "x"
type textarea "po"
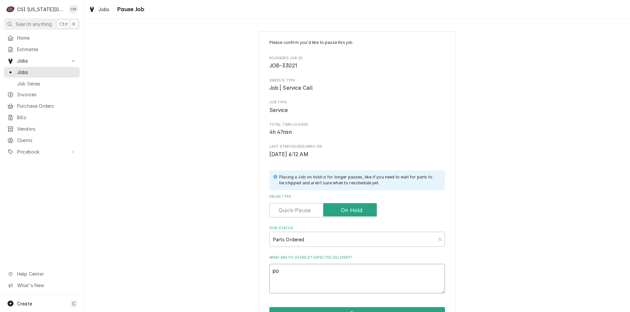
type textarea "x"
type textarea "po"
type textarea "x"
type textarea "po 3"
type textarea "x"
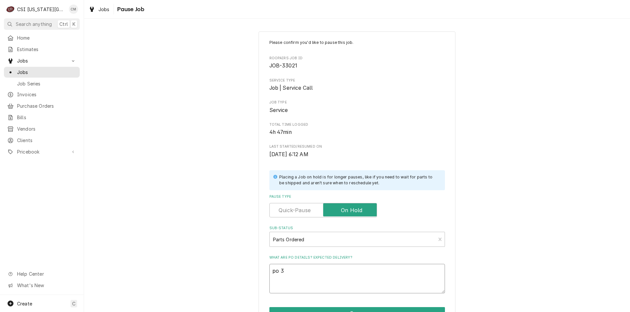
type textarea "po 30"
type textarea "x"
type textarea "po 301"
type textarea "x"
type textarea "po 3016"
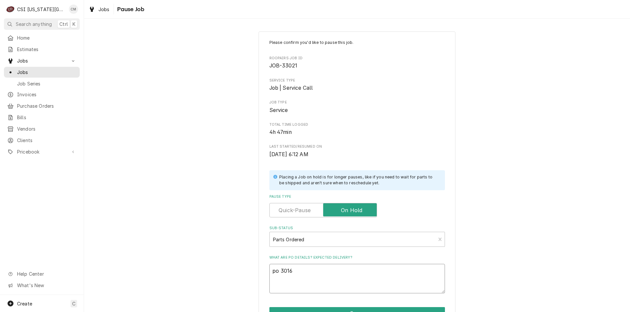
type textarea "x"
type textarea "po 30166"
type textarea "x"
type textarea "po 301669"
type textarea "x"
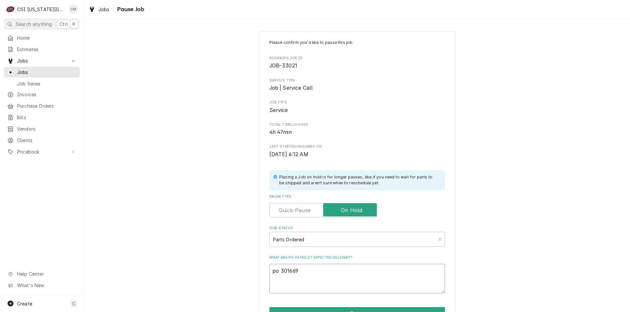
type textarea "po 301669"
type textarea "x"
type textarea "po 301669 o"
type textarea "x"
type textarea "po 301669 on"
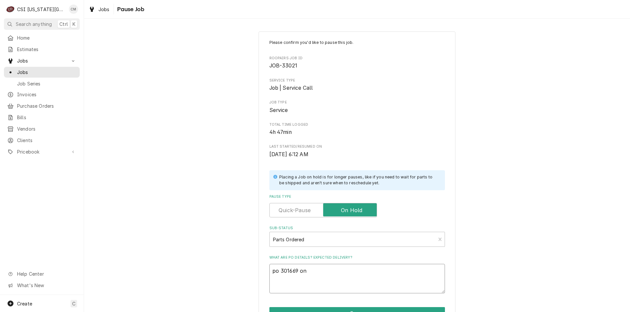
type textarea "x"
type textarea "po 301669 on"
type textarea "x"
type textarea "po 301669 on m"
type textarea "x"
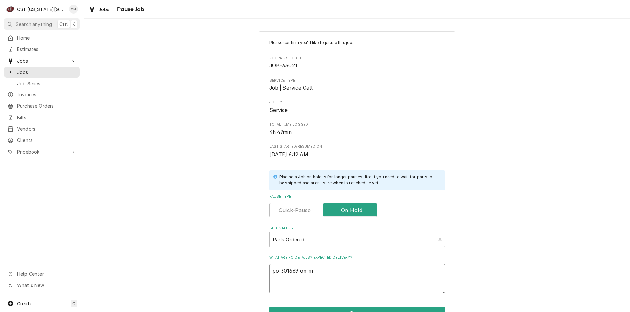
type textarea "po 301669 on me"
type textarea "x"
type textarea "po 301669 on men"
type textarea "x"
type textarea "po 301669 on mend"
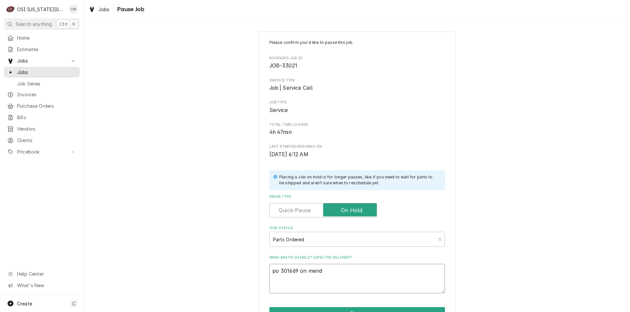
type textarea "x"
type textarea "po 301669 on mendo"
type textarea "x"
type textarea "po 301669 on mendon"
type textarea "x"
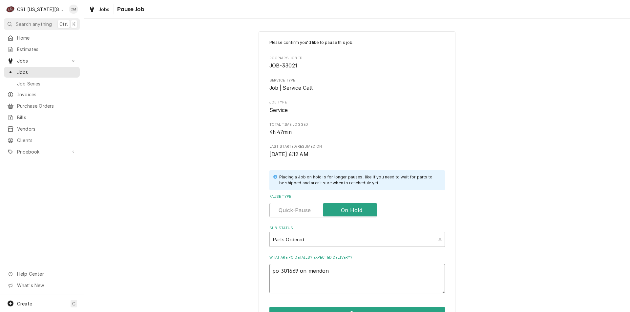
type textarea "po 301669 on mendons"
type textarea "x"
type textarea "po 301669 on mendons"
type textarea "x"
type textarea "po 301669 on mendons s"
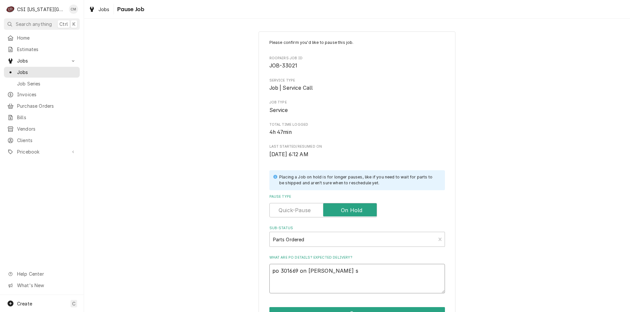
type textarea "x"
type textarea "po 301669 on mendons sh"
type textarea "x"
type textarea "po 301669 on mendons she"
type textarea "x"
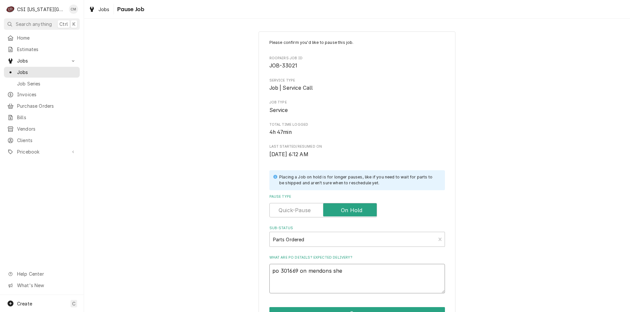
type textarea "po 301669 on mendons shel"
type textarea "x"
type textarea "po 301669 on mendons shelf"
click at [291, 272] on textarea "po 301669 on mendons shelf" at bounding box center [356, 279] width 175 height 30
click at [297, 271] on textarea "po 301669 on mendons shelf" at bounding box center [356, 279] width 175 height 30
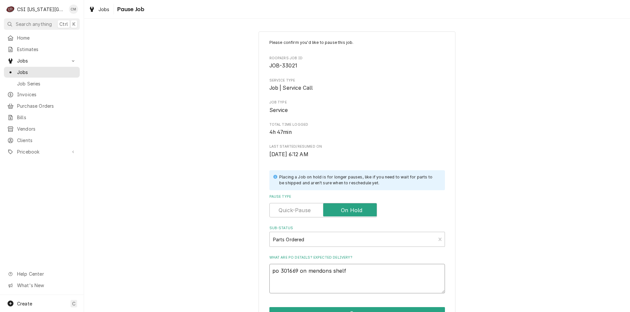
click at [295, 272] on textarea "po 301669 on mendons shelf" at bounding box center [356, 279] width 175 height 30
type textarea "x"
type textarea "po 30166 on mendons shelf"
type textarea "x"
type textarea "po 3016 on mendons shelf"
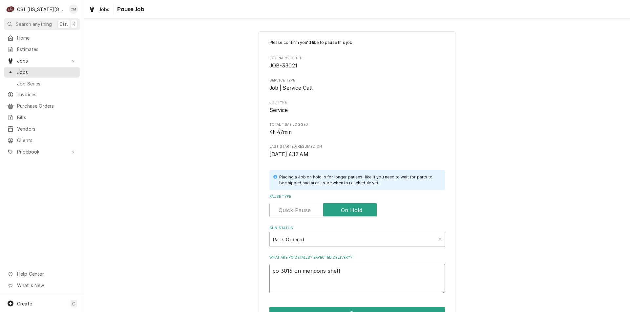
type textarea "x"
type textarea "po 30169 on mendons shelf"
type textarea "x"
type textarea "po 301698 on mendons shelf"
click at [310, 270] on textarea "po 301698 on mendons shelf" at bounding box center [356, 279] width 175 height 30
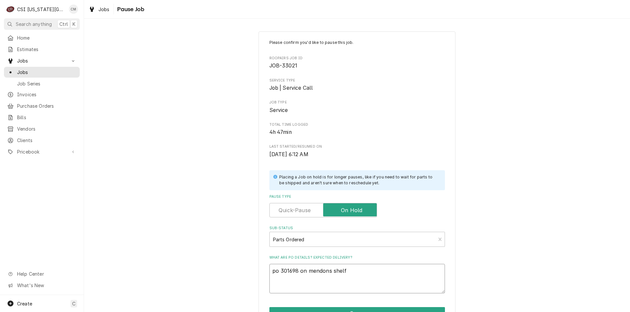
type textarea "x"
type textarea "po 301698 on endons shelf"
type textarea "x"
type textarea "po 301698 on Mendons shelf"
click at [325, 272] on textarea "po 301698 on Mendons shelf" at bounding box center [356, 279] width 175 height 30
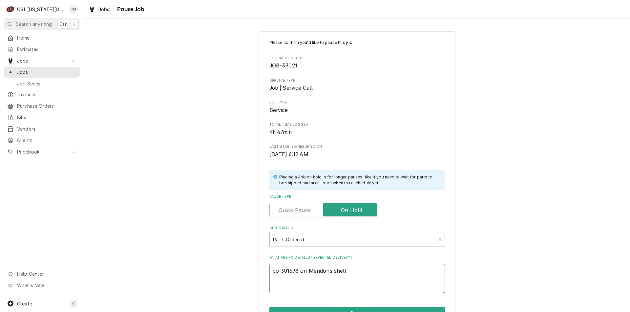
type textarea "x"
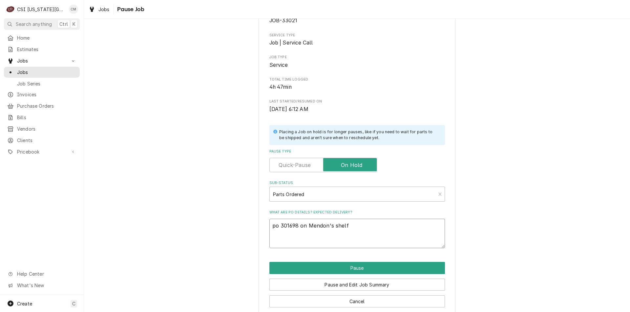
scroll to position [55, 0]
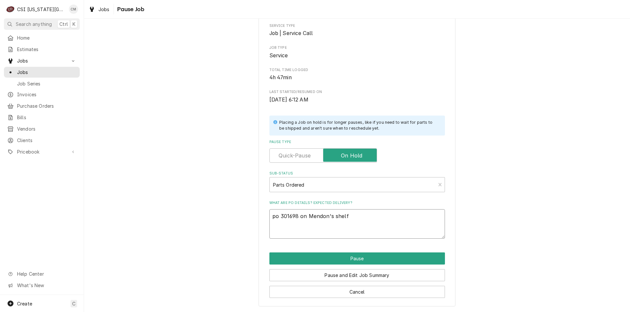
type textarea "po 301698 on Mendon's shelf"
click at [379, 257] on button "Pause" at bounding box center [356, 259] width 175 height 12
type textarea "x"
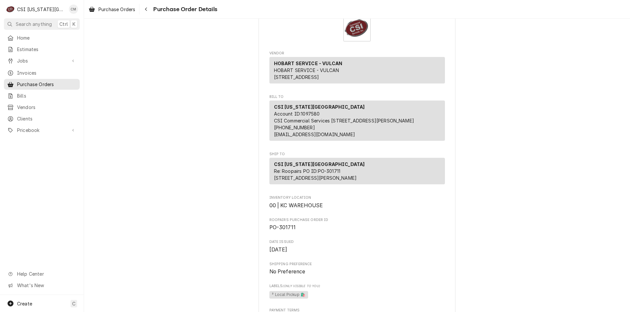
scroll to position [4, 0]
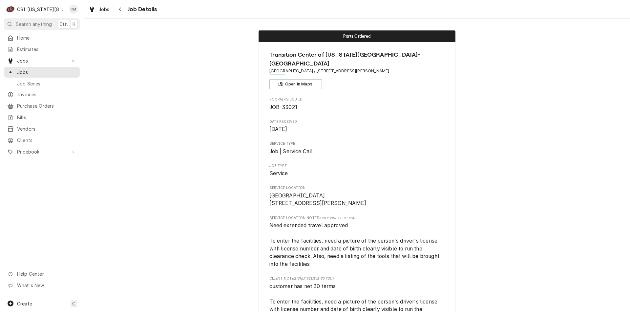
click at [30, 70] on span "Jobs" at bounding box center [46, 72] width 59 height 7
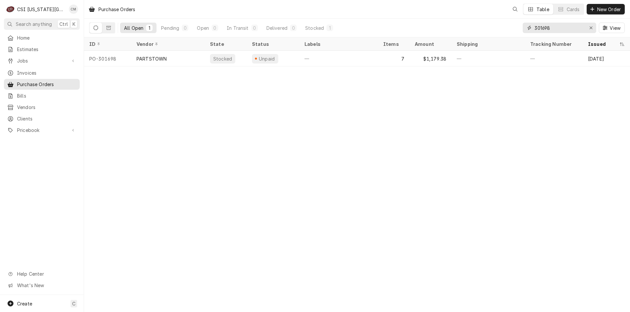
drag, startPoint x: 556, startPoint y: 28, endPoint x: 509, endPoint y: 27, distance: 47.2
click at [509, 27] on div "All Open 1 Pending 0 Open 0 In Transit 0 Delivered 0 Stocked 1 301698 View" at bounding box center [356, 28] width 535 height 18
click at [42, 302] on div "Create C" at bounding box center [42, 303] width 84 height 17
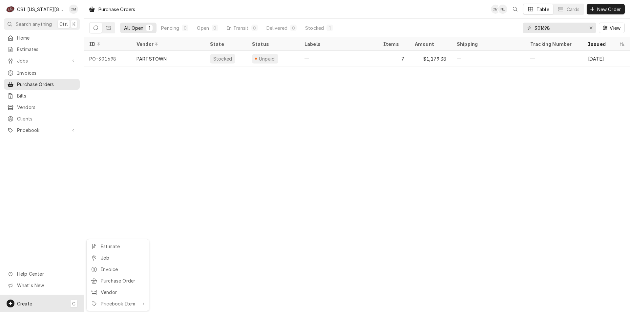
drag, startPoint x: 124, startPoint y: 277, endPoint x: 126, endPoint y: 280, distance: 3.5
click at [124, 278] on div "Purchase Order" at bounding box center [123, 281] width 44 height 7
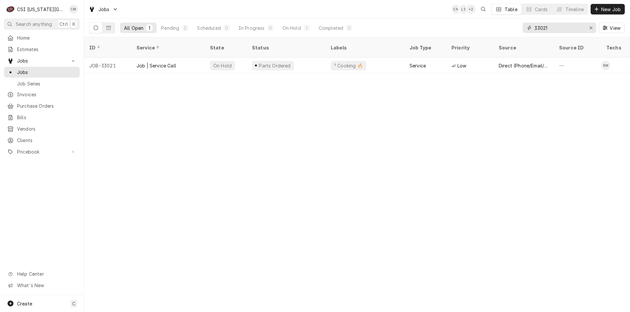
drag, startPoint x: 555, startPoint y: 25, endPoint x: 527, endPoint y: 28, distance: 28.7
click at [527, 28] on div "33021" at bounding box center [558, 28] width 73 height 10
type input "32965"
click at [293, 58] on div "Parts Ordered" at bounding box center [286, 66] width 79 height 16
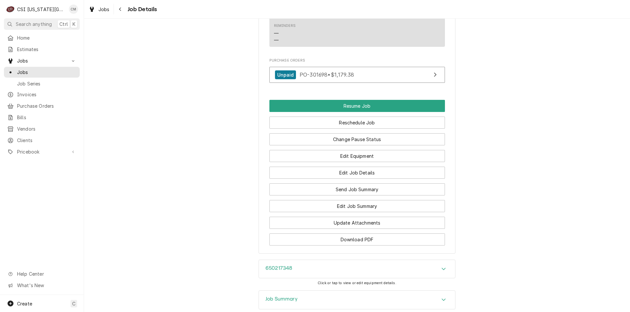
scroll to position [1035, 0]
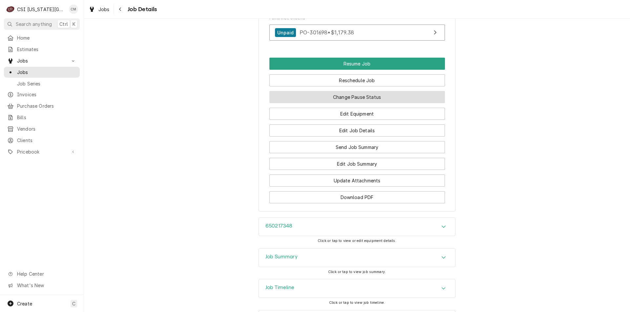
click at [367, 91] on button "Change Pause Status" at bounding box center [356, 97] width 175 height 12
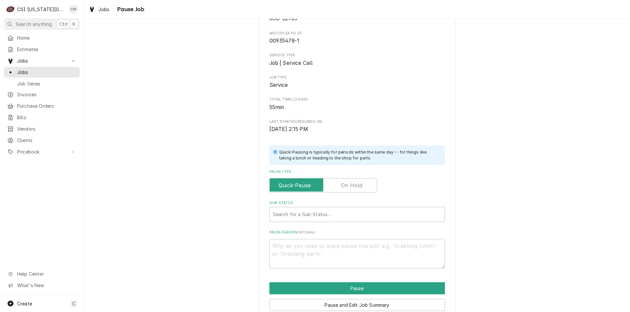
scroll to position [77, 0]
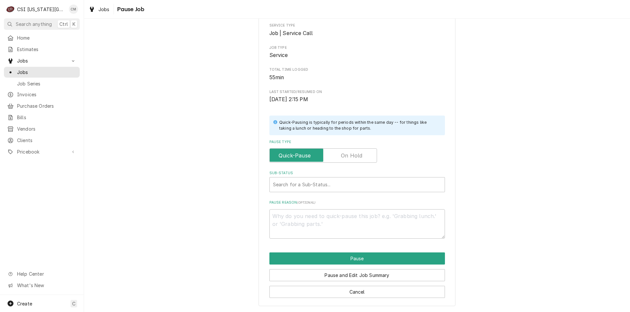
click at [341, 154] on label "Pause Type" at bounding box center [323, 156] width 108 height 14
click at [341, 154] on input "Pause Type" at bounding box center [323, 156] width 102 height 14
checkbox input "true"
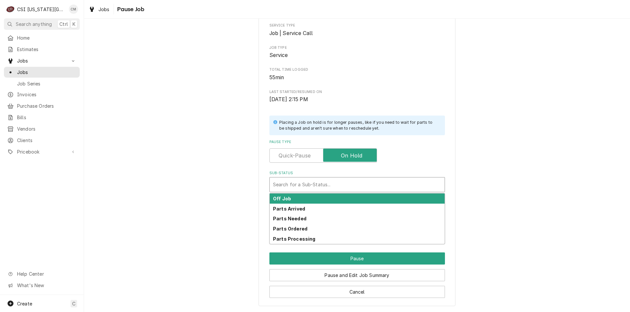
click at [330, 190] on div "Sub-Status" at bounding box center [357, 185] width 168 height 12
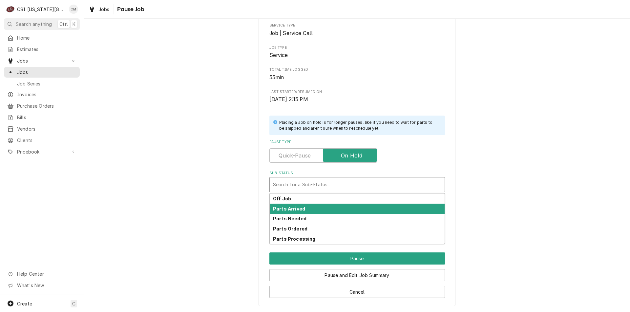
click at [317, 210] on div "Parts Arrived" at bounding box center [357, 209] width 175 height 10
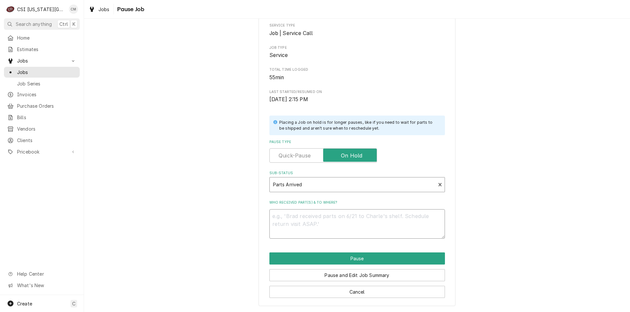
click at [317, 219] on textarea "Who received part(s) & to where?" at bounding box center [356, 225] width 175 height 30
type textarea "x"
type textarea "p"
type textarea "x"
type textarea "pa"
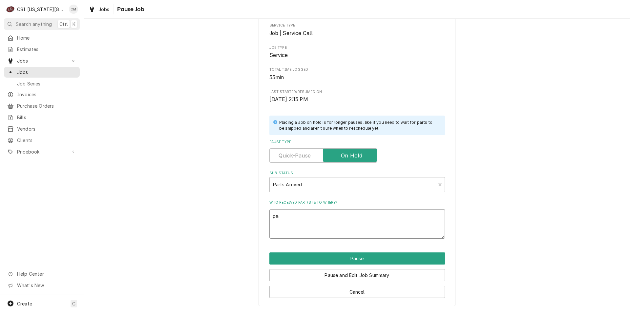
type textarea "x"
type textarea "par"
type textarea "x"
type textarea "part"
type textarea "x"
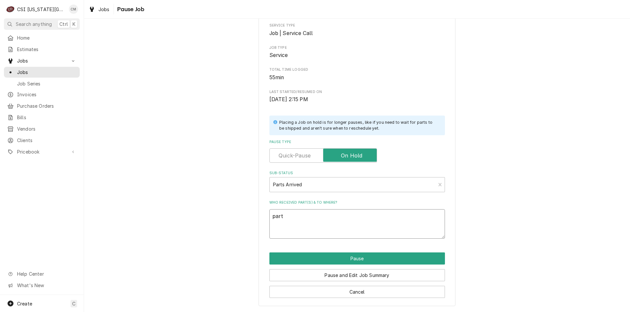
type textarea "parts"
type textarea "x"
type textarea "parts"
type textarea "x"
type textarea "parts o"
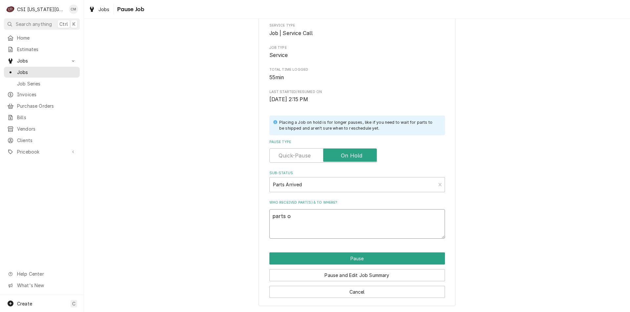
type textarea "x"
type textarea "parts on"
type textarea "x"
type textarea "parts on"
type textarea "x"
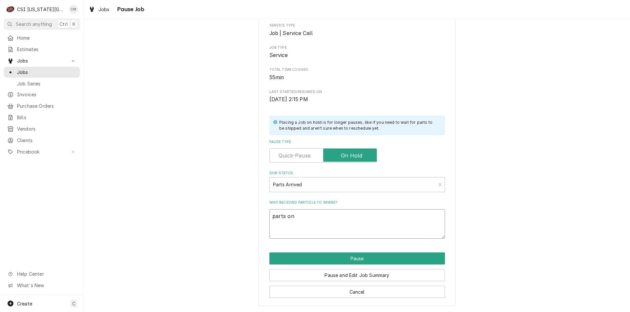
type textarea "parts on h"
type textarea "x"
type textarea "parts on ha"
type textarea "x"
type textarea "parts on haw"
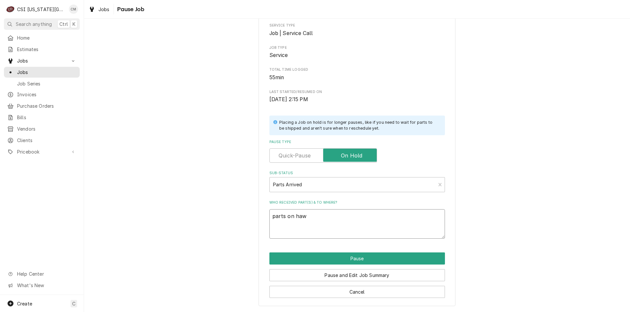
type textarea "x"
type textarea "parts on hawk"
type textarea "x"
type textarea "parts on hawki"
type textarea "x"
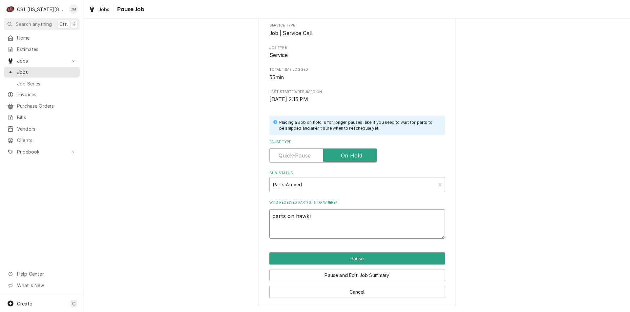
type textarea "parts on hawkin"
type textarea "x"
type textarea "parts on [PERSON_NAME]"
type textarea "x"
type textarea "parts on [PERSON_NAME]"
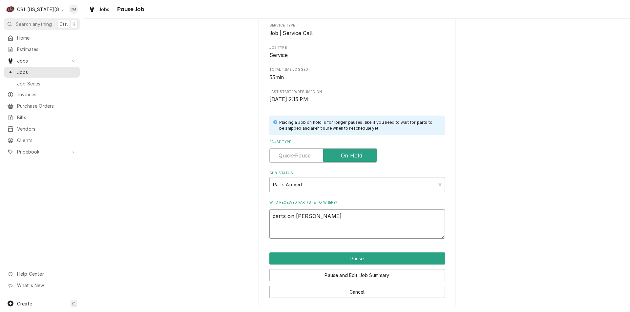
type textarea "x"
type textarea "parts on [PERSON_NAME] s"
type textarea "x"
type textarea "parts on [PERSON_NAME]"
type textarea "x"
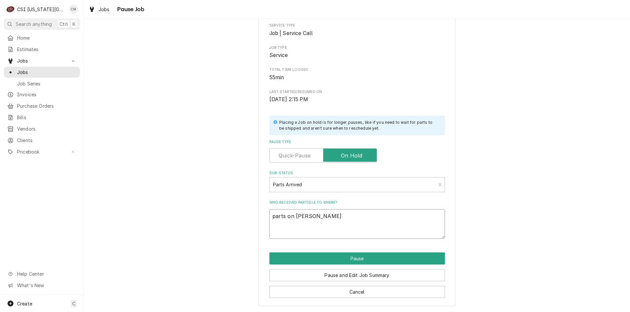
type textarea "parts on [PERSON_NAME] she"
type textarea "x"
type textarea "parts on [PERSON_NAME]"
type textarea "x"
type textarea "parts on [PERSON_NAME] shelf"
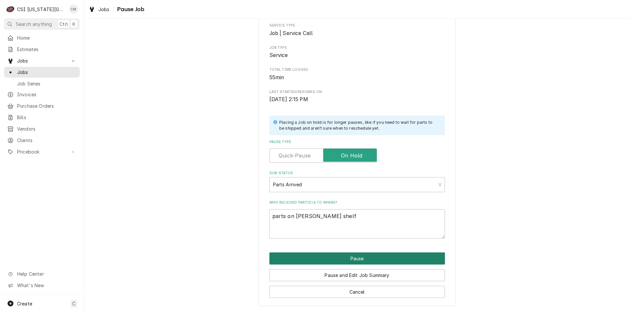
click at [372, 261] on button "Pause" at bounding box center [356, 259] width 175 height 12
type textarea "x"
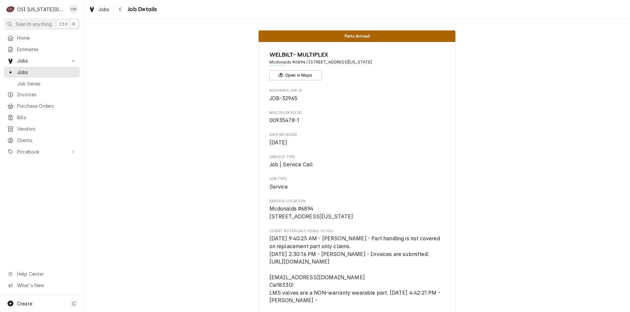
drag, startPoint x: 576, startPoint y: 136, endPoint x: 557, endPoint y: 129, distance: 20.6
click at [66, 72] on span "Jobs" at bounding box center [46, 72] width 59 height 7
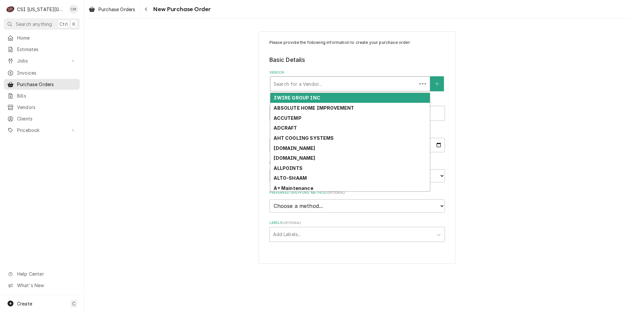
click at [312, 85] on div "Vendor" at bounding box center [343, 84] width 140 height 12
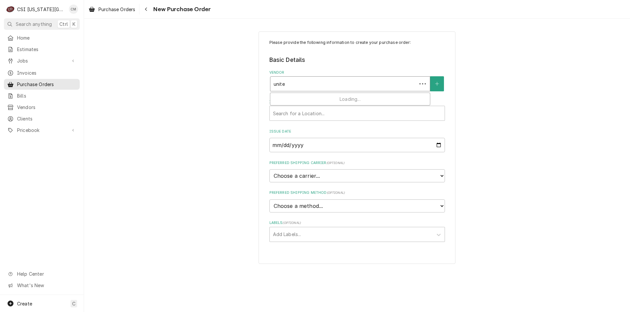
type input "united"
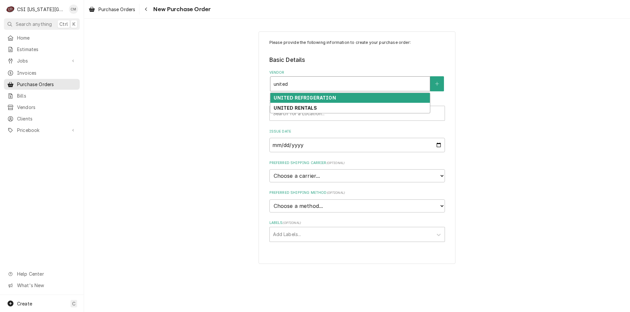
click at [320, 97] on strong "UNITED REFRIGERATION" at bounding box center [304, 98] width 62 height 6
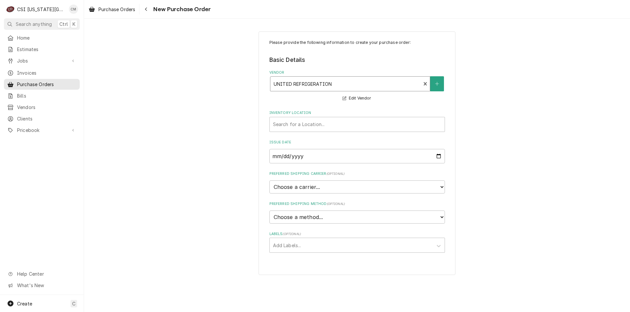
click at [317, 127] on div "Inventory Location" at bounding box center [357, 125] width 168 height 12
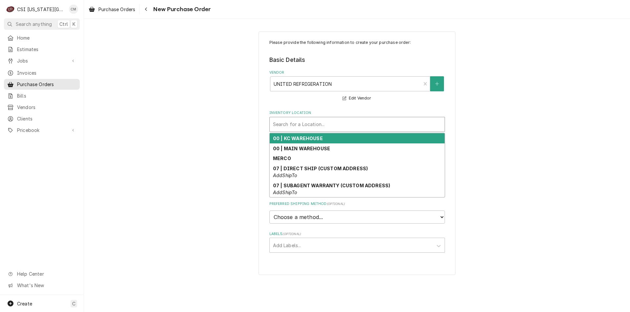
click at [323, 140] on div "00 | KC WAREHOUSE" at bounding box center [357, 138] width 175 height 10
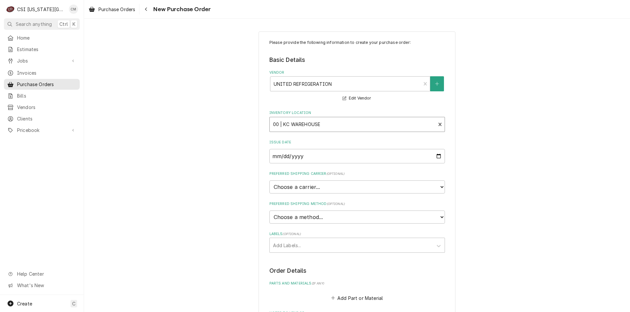
click at [310, 249] on div "Labels" at bounding box center [351, 246] width 156 height 12
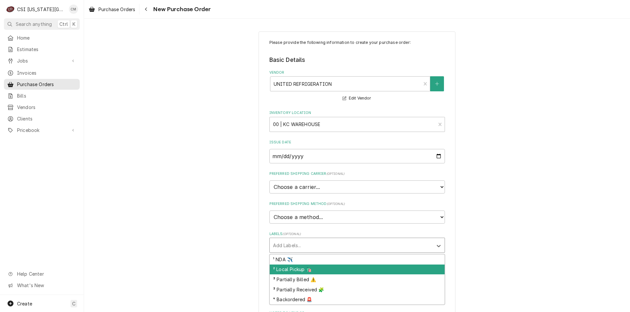
click at [298, 269] on div "² Local Pickup 🛍️" at bounding box center [357, 270] width 175 height 10
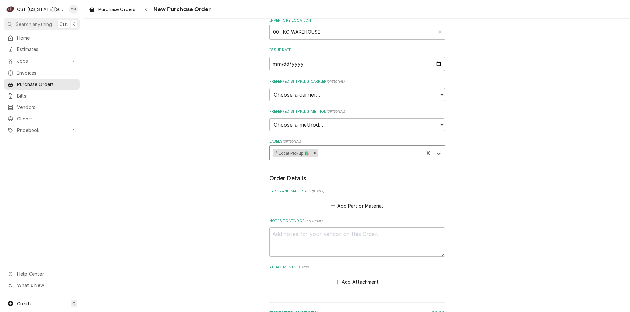
scroll to position [98, 0]
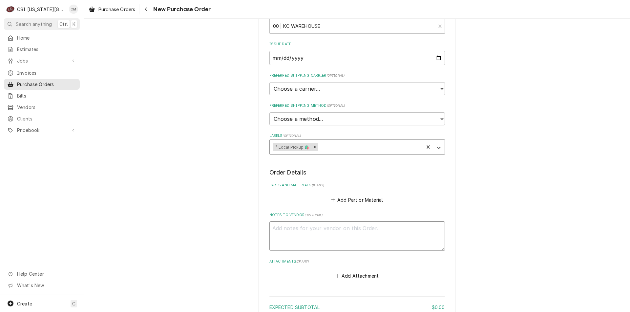
click at [335, 235] on textarea "Notes to Vendor ( optional )" at bounding box center [356, 237] width 175 height 30
type textarea "x"
type textarea "c"
type textarea "x"
type textarea "ch"
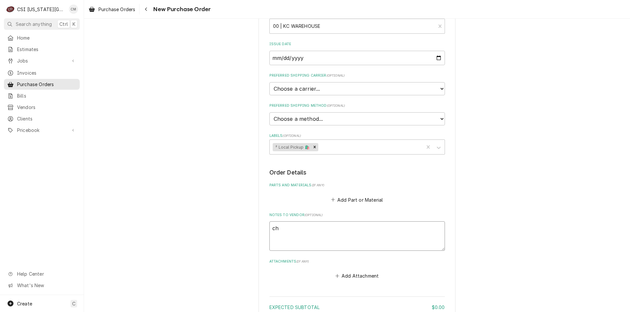
type textarea "x"
type textarea "chr"
type textarea "x"
type textarea "chri"
type textarea "x"
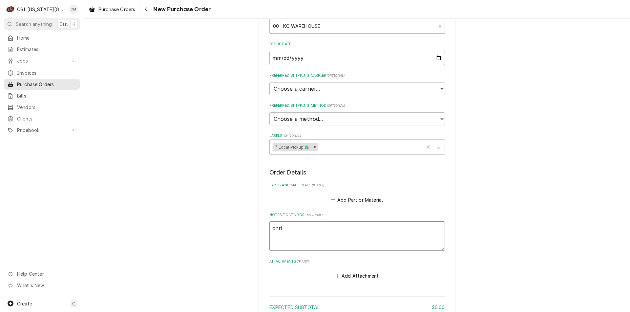
type textarea "chris"
type textarea "x"
type textarea "christ"
type textarea "x"
type textarea "christi"
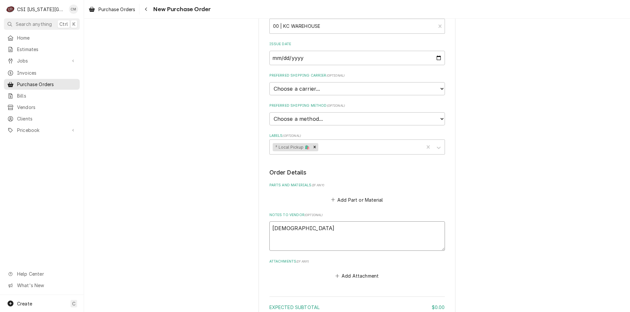
type textarea "x"
type textarea "christia"
type textarea "x"
type textarea "christian"
click at [353, 201] on button "Add Part or Material" at bounding box center [357, 199] width 54 height 9
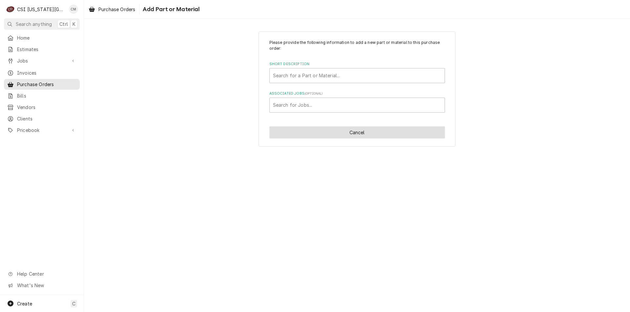
click at [369, 132] on button "Cancel" at bounding box center [356, 133] width 175 height 12
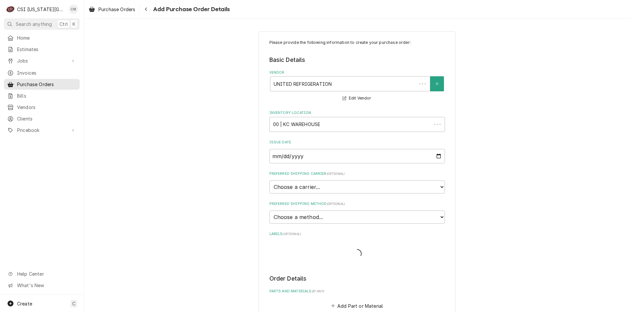
scroll to position [98, 0]
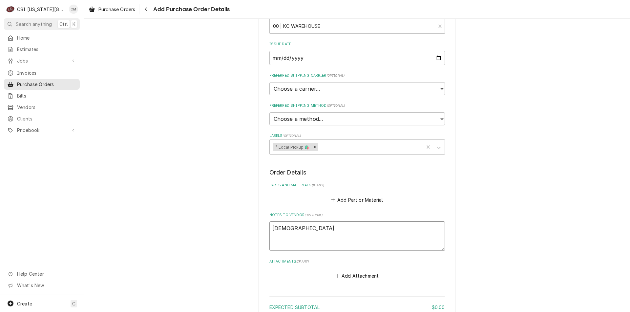
click at [308, 227] on textarea "christian" at bounding box center [356, 237] width 175 height 30
type textarea "x"
type textarea "christian"
type textarea "x"
type textarea "christian t"
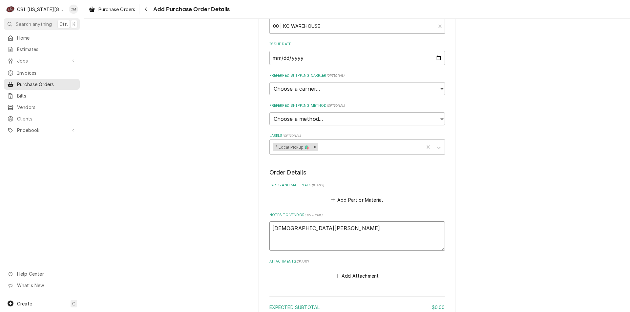
type textarea "x"
type textarea "christian tr"
type textarea "x"
type textarea "christian tru"
type textarea "x"
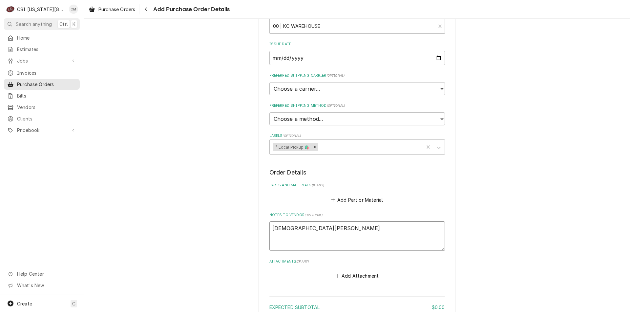
type textarea "christian truck"
type textarea "x"
type textarea "christian truck s"
type textarea "x"
type textarea "christian truck so"
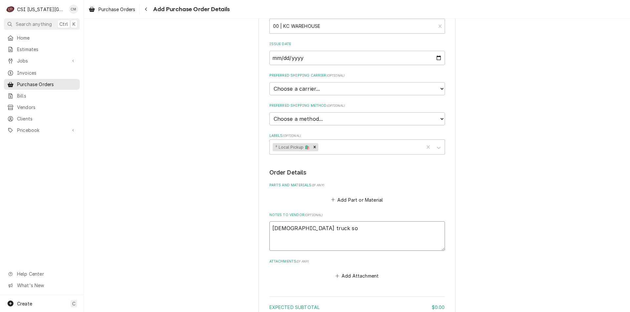
type textarea "x"
type textarea "christian truck sok"
type textarea "x"
type textarea "christian truck so"
type textarea "x"
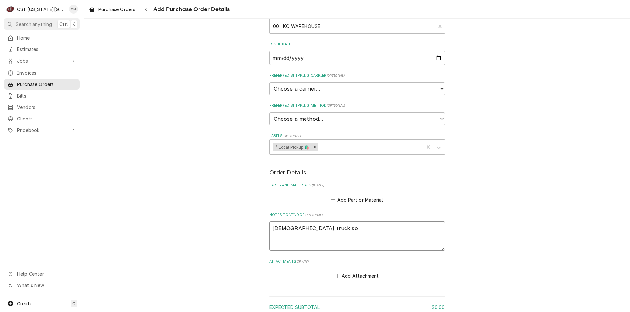
type textarea "christian truck s"
type textarea "x"
type textarea "christian truck st"
type textarea "x"
type textarea "christian truck sto"
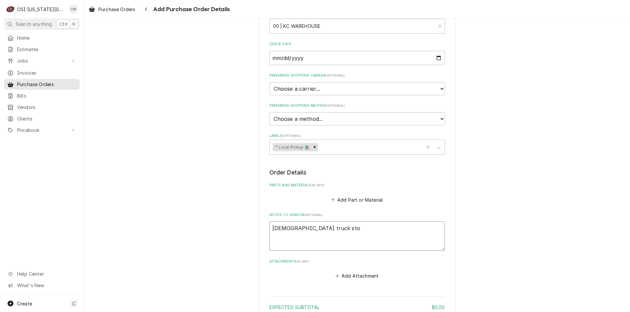
type textarea "x"
type textarea "christian truck stoc"
type textarea "x"
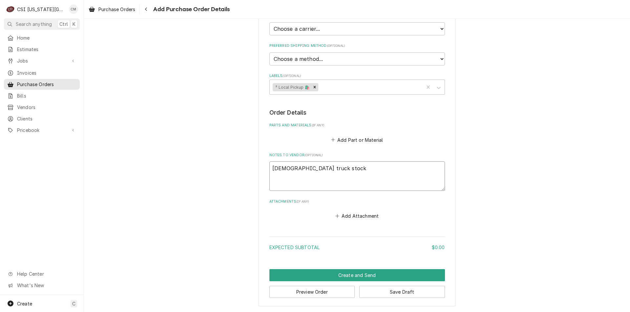
type textarea "christian truck stock"
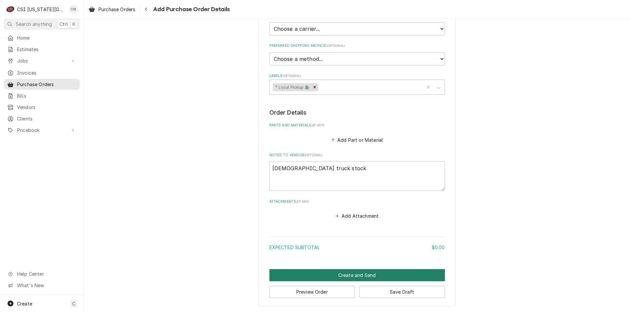
click at [354, 272] on button "Create and Send" at bounding box center [356, 276] width 175 height 12
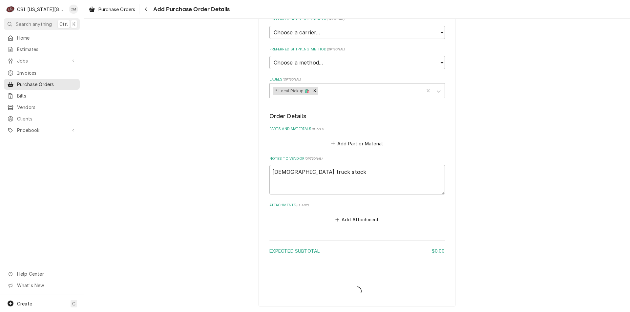
scroll to position [155, 0]
type textarea "x"
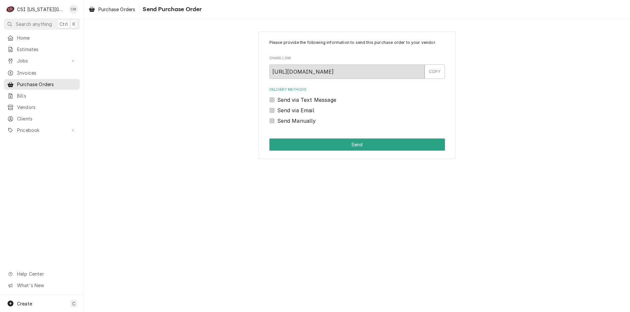
drag, startPoint x: 273, startPoint y: 119, endPoint x: 279, endPoint y: 129, distance: 10.9
click at [277, 119] on label "Send Manually" at bounding box center [296, 121] width 39 height 8
click at [277, 119] on input "Send Manually" at bounding box center [364, 124] width 175 height 14
checkbox input "true"
drag, startPoint x: 279, startPoint y: 144, endPoint x: 274, endPoint y: 159, distance: 15.6
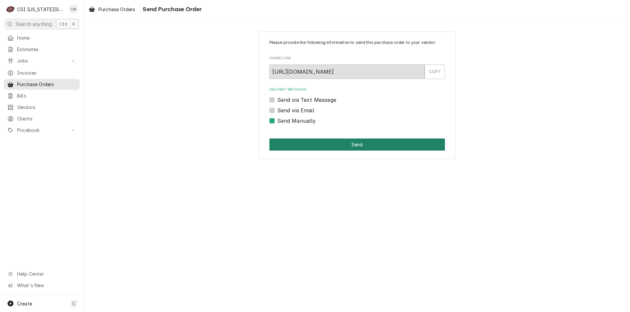
click at [279, 144] on button "Send" at bounding box center [356, 145] width 175 height 12
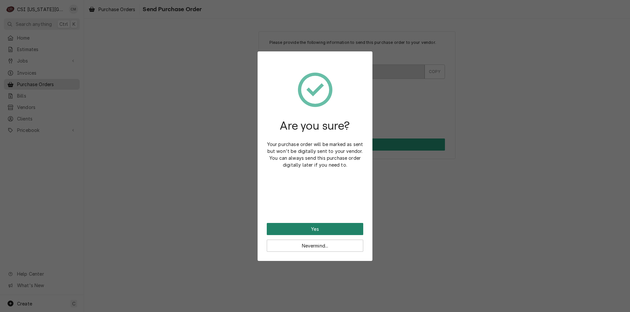
click at [285, 227] on button "Yes" at bounding box center [315, 229] width 96 height 12
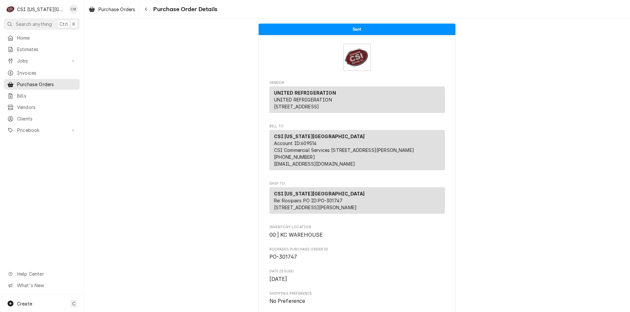
click at [54, 81] on span "Purchase Orders" at bounding box center [46, 84] width 59 height 7
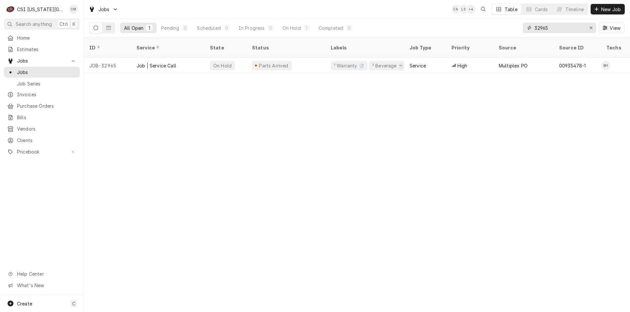
drag, startPoint x: 546, startPoint y: 28, endPoint x: 459, endPoint y: 28, distance: 86.9
click at [461, 28] on div "All Open 1 Pending 0 Scheduled 0 In Progress 0 On Hold 1 Completed 0 32965 View" at bounding box center [356, 28] width 535 height 18
type input "228811"
